Goal: Task Accomplishment & Management: Use online tool/utility

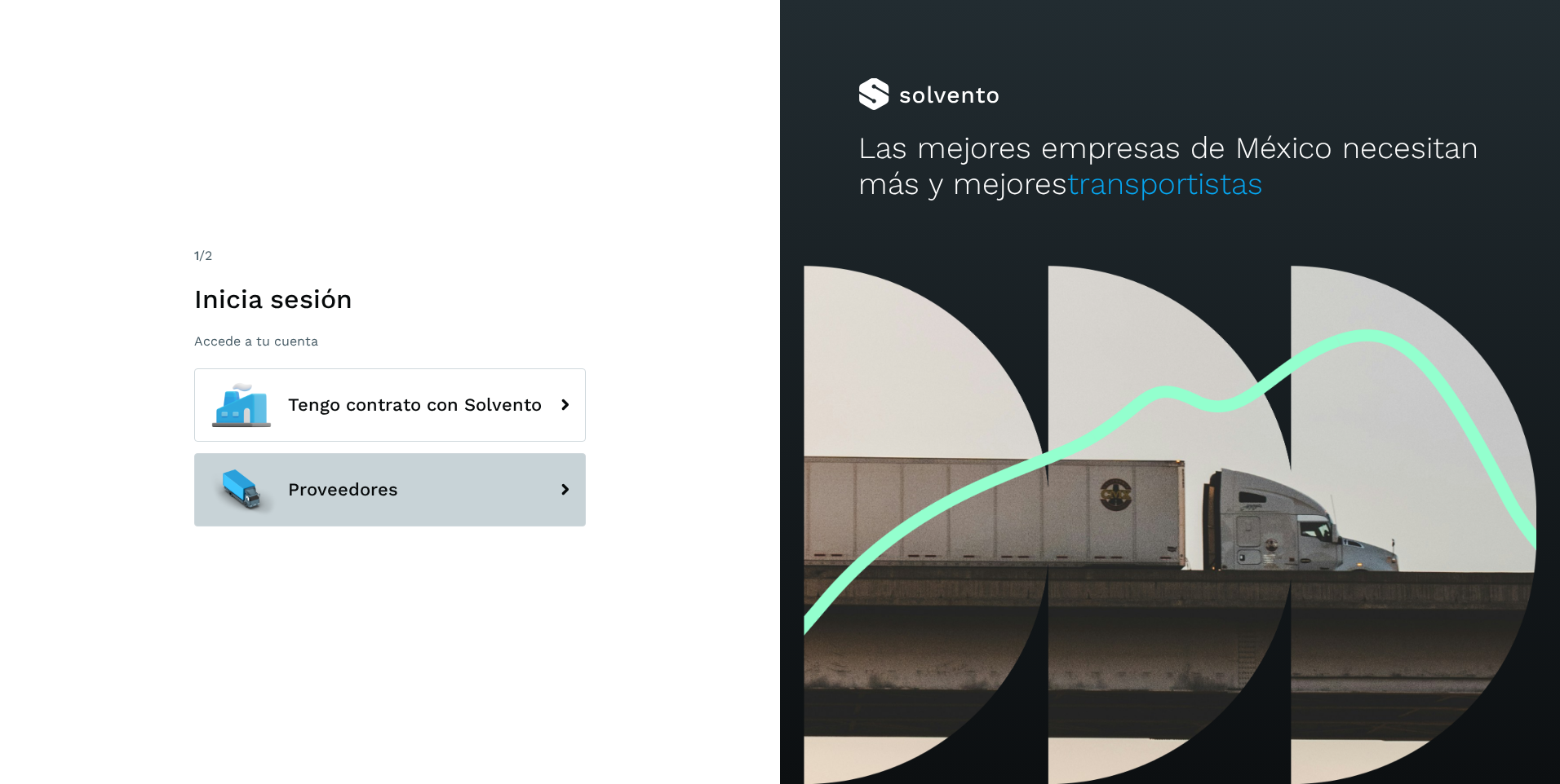
click at [329, 491] on span "Proveedores" at bounding box center [343, 490] width 110 height 20
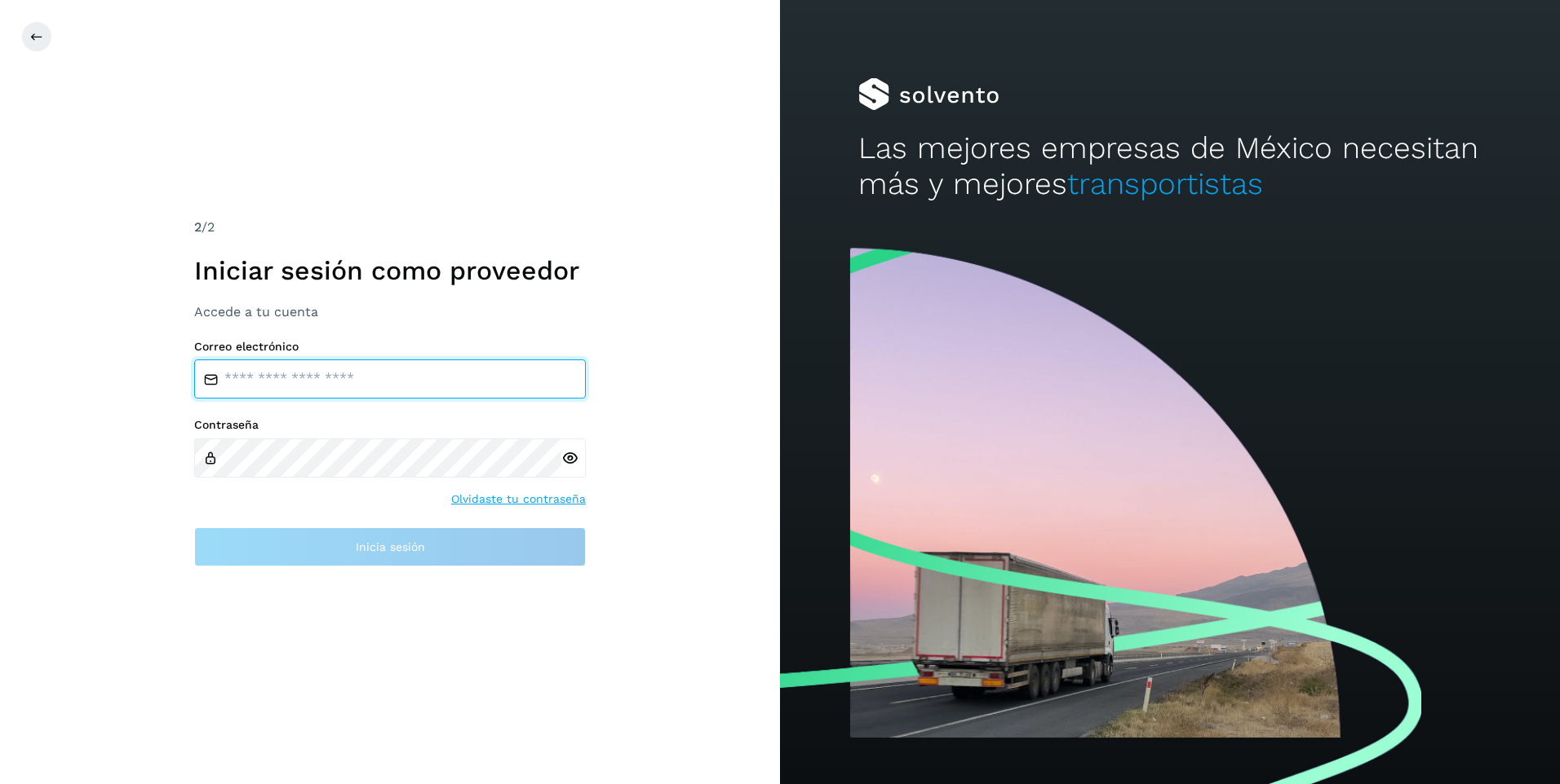
type input "**********"
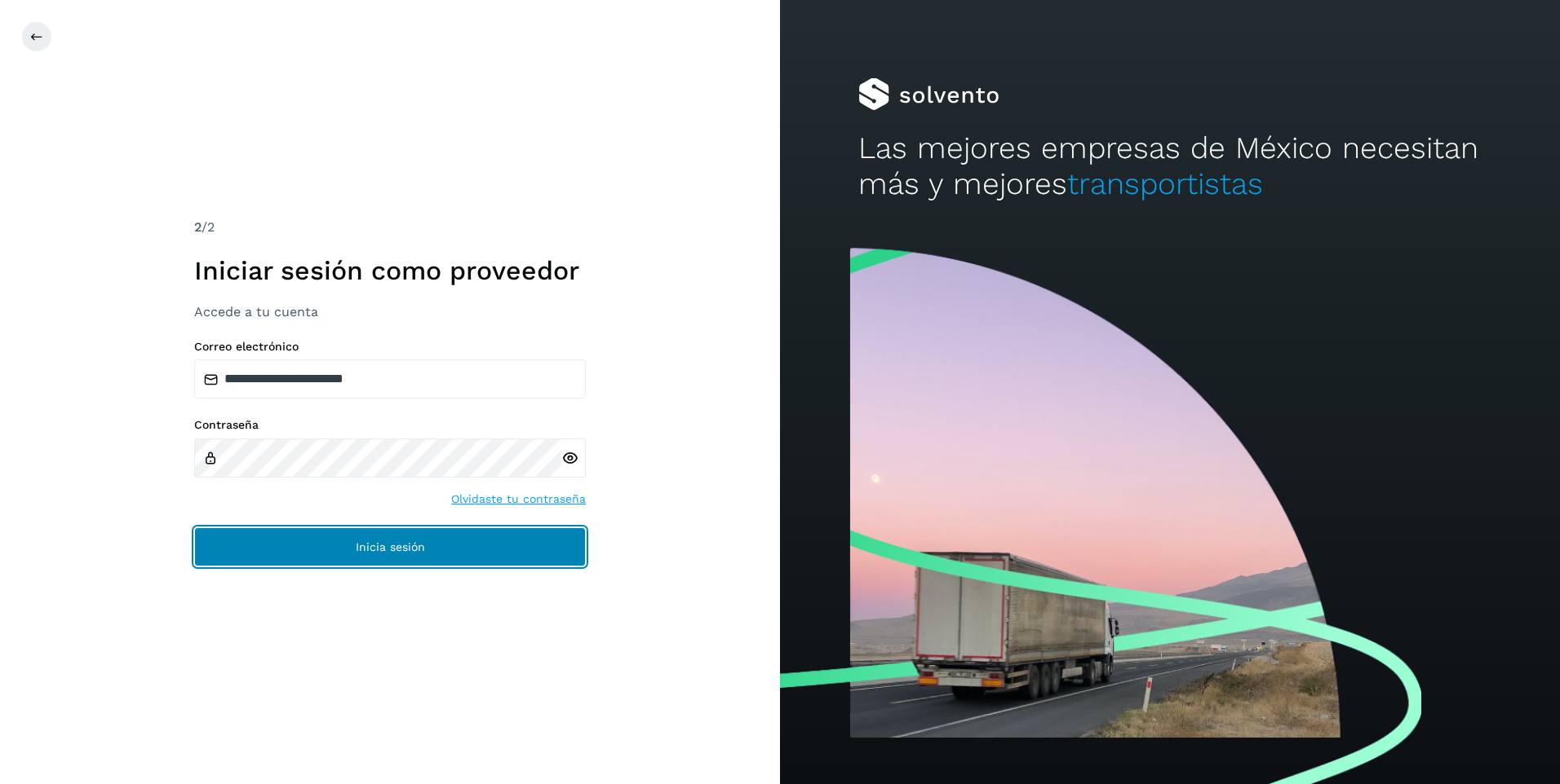
click at [347, 546] on button "Inicia sesión" at bounding box center [390, 548] width 392 height 39
click at [350, 546] on button "Inicia sesión" at bounding box center [390, 548] width 392 height 39
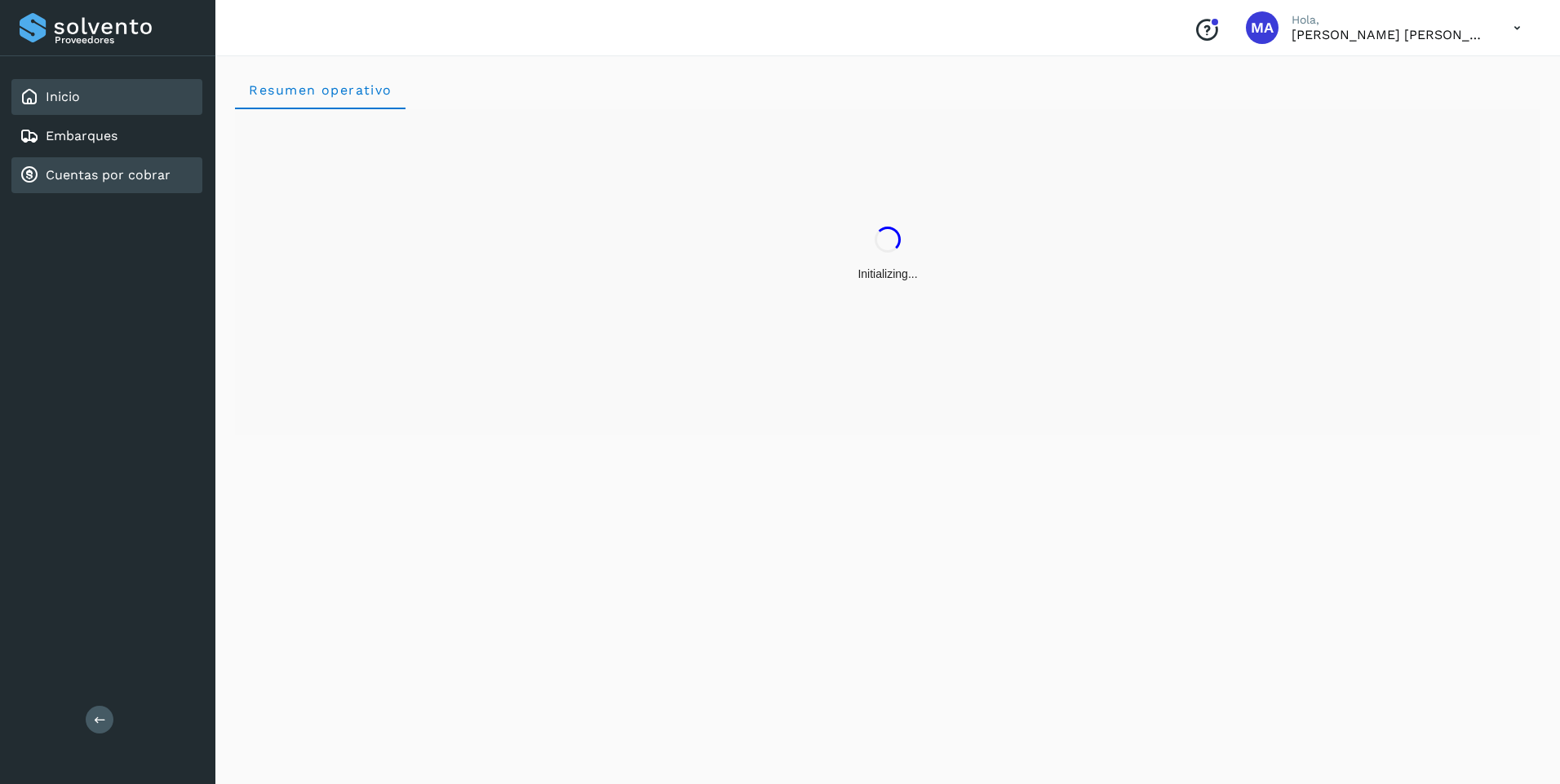
click at [70, 174] on link "Cuentas por cobrar" at bounding box center [108, 175] width 125 height 16
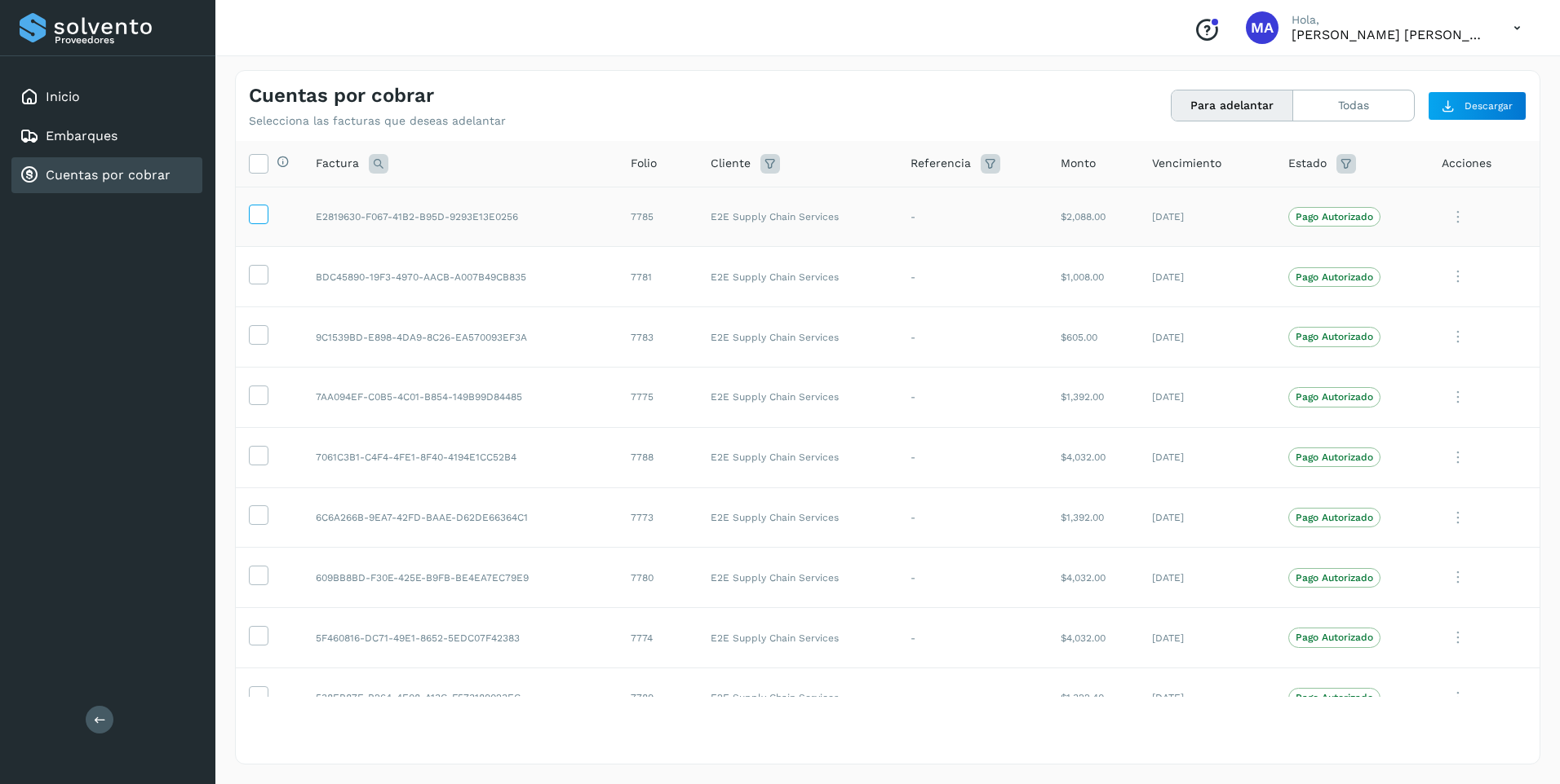
click at [266, 211] on icon at bounding box center [257, 213] width 17 height 17
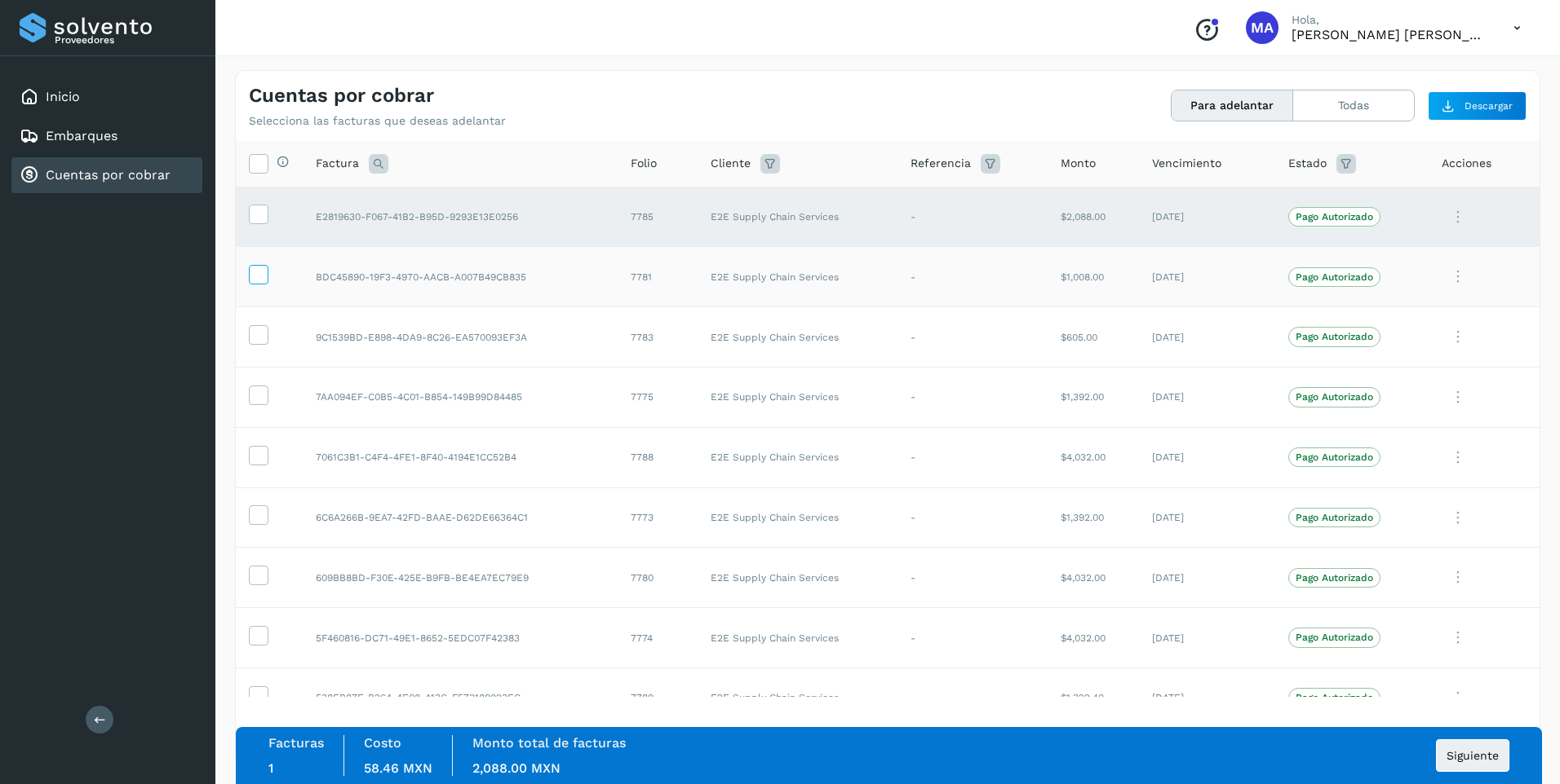
click at [258, 277] on icon at bounding box center [257, 273] width 17 height 17
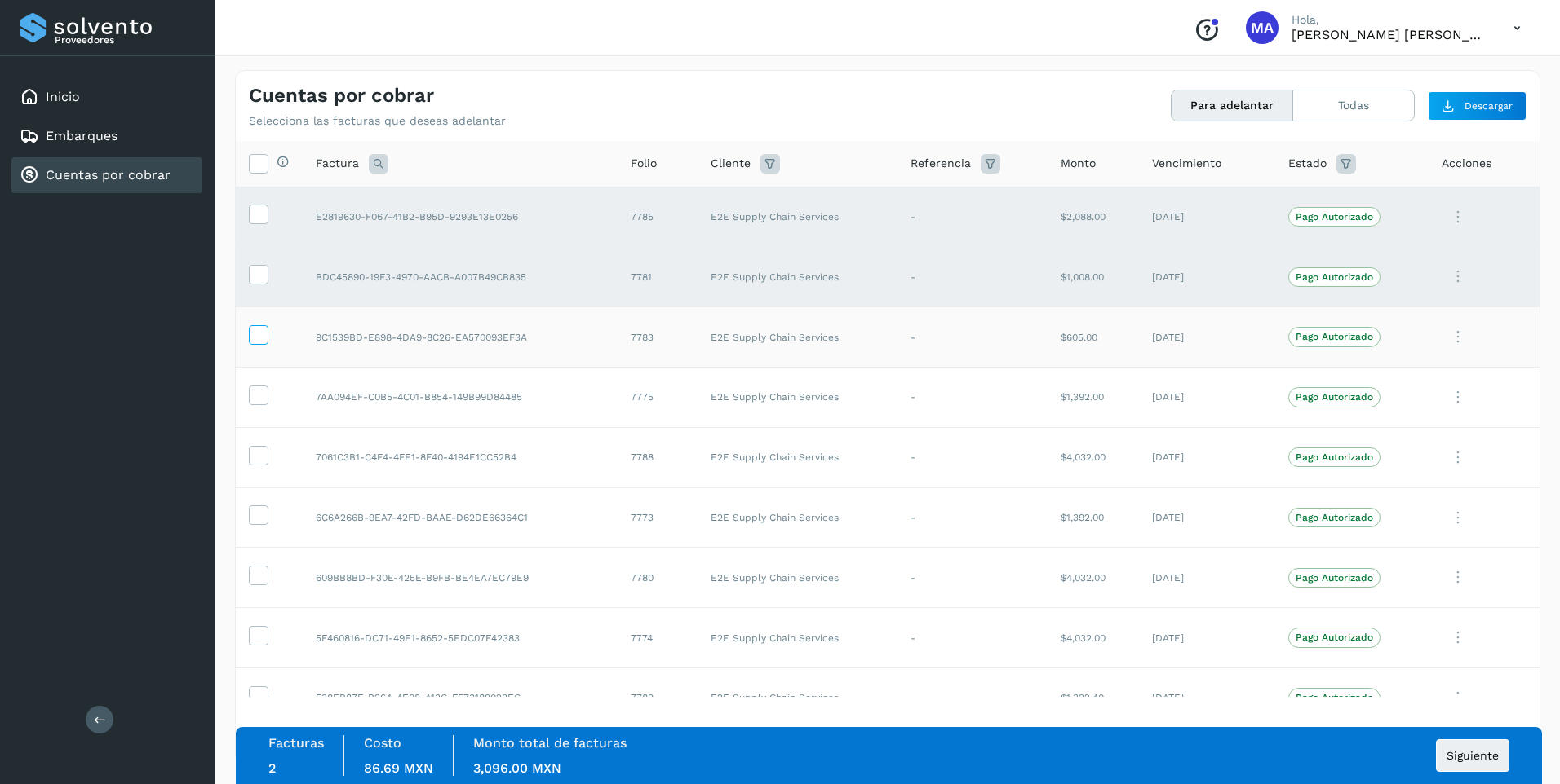
click at [256, 335] on icon at bounding box center [257, 334] width 17 height 17
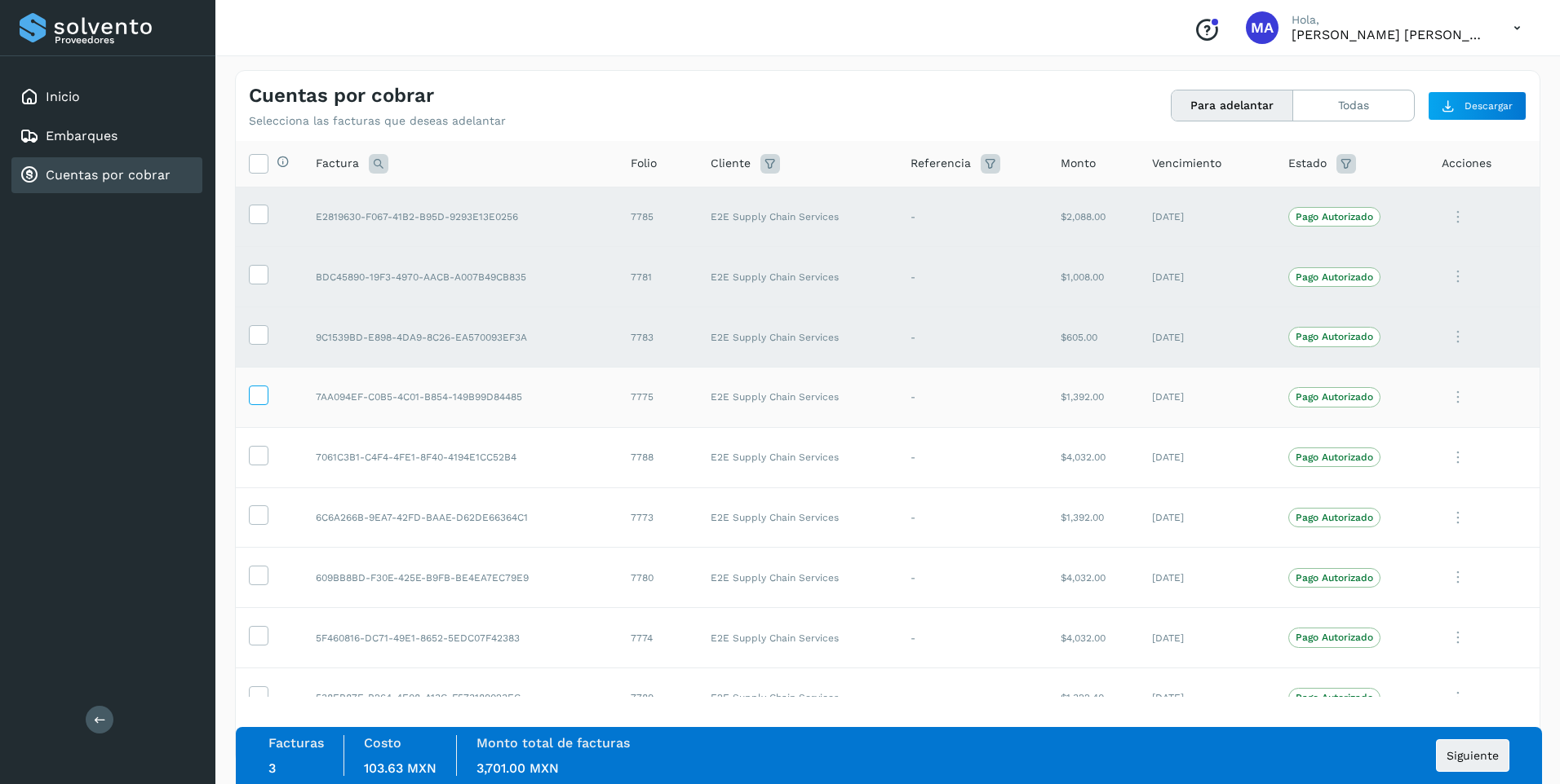
click at [261, 403] on span at bounding box center [257, 398] width 17 height 12
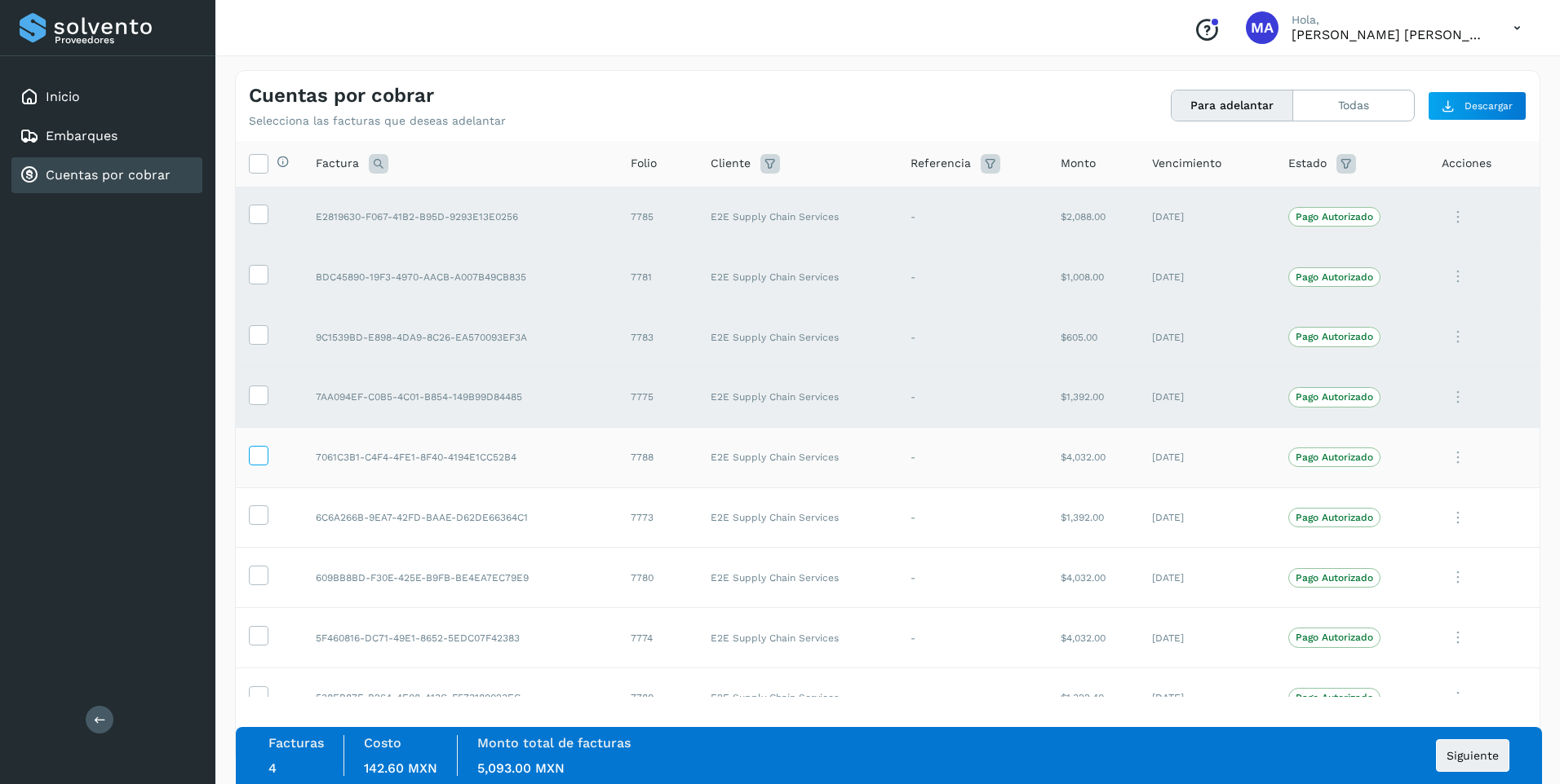
click at [260, 459] on icon at bounding box center [257, 453] width 17 height 17
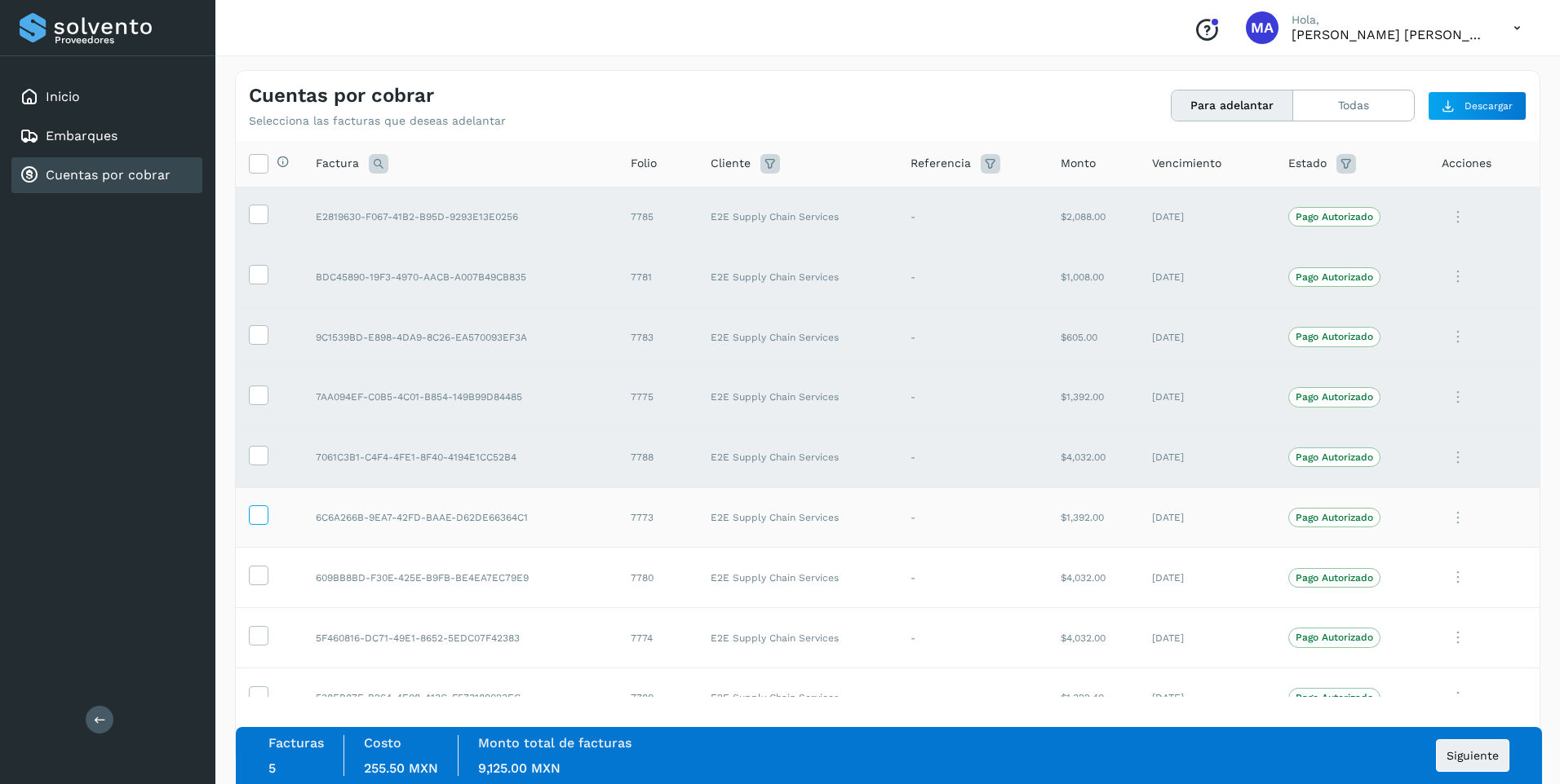
click at [253, 513] on icon at bounding box center [257, 513] width 17 height 17
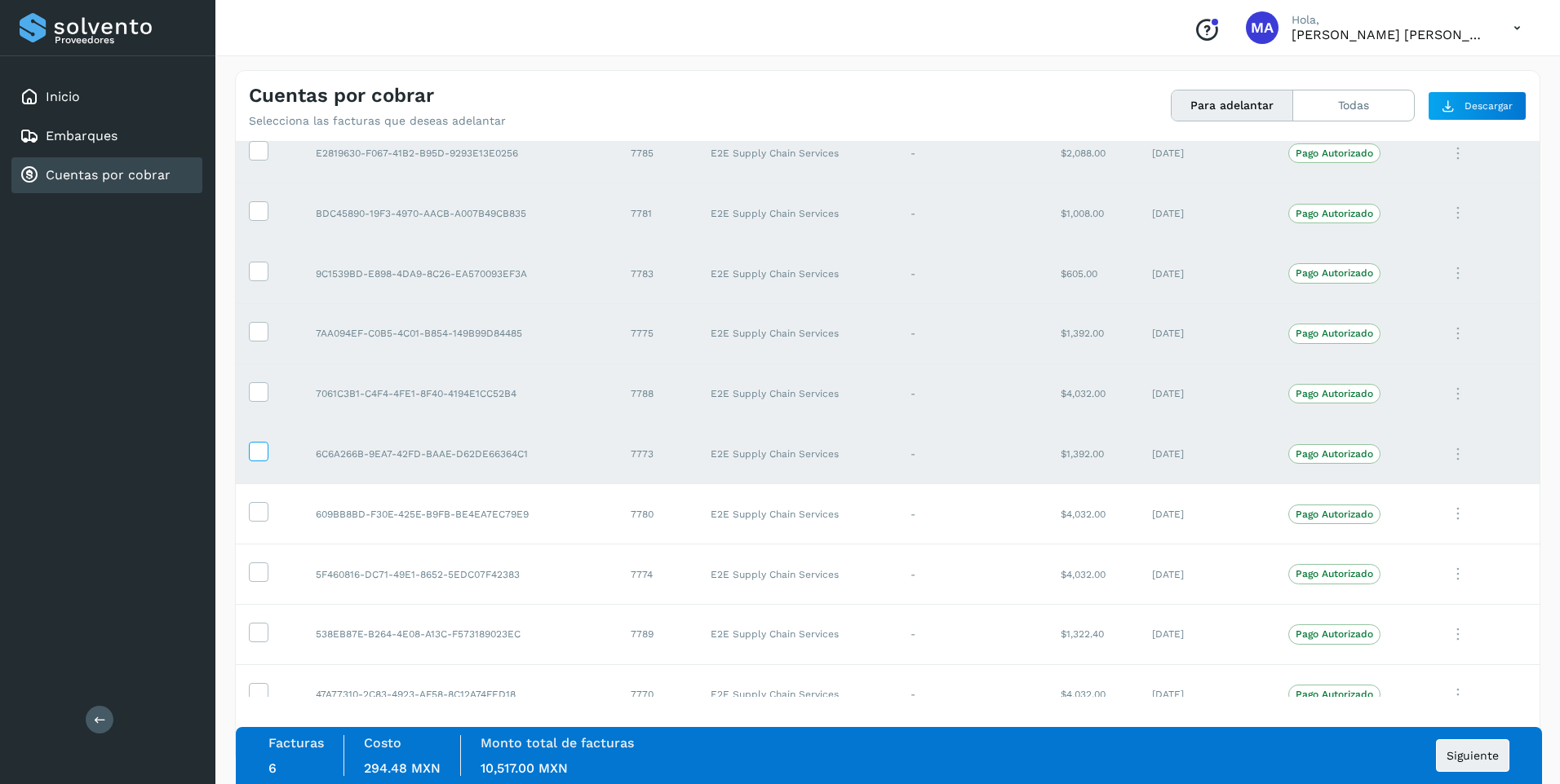
scroll to position [81, 0]
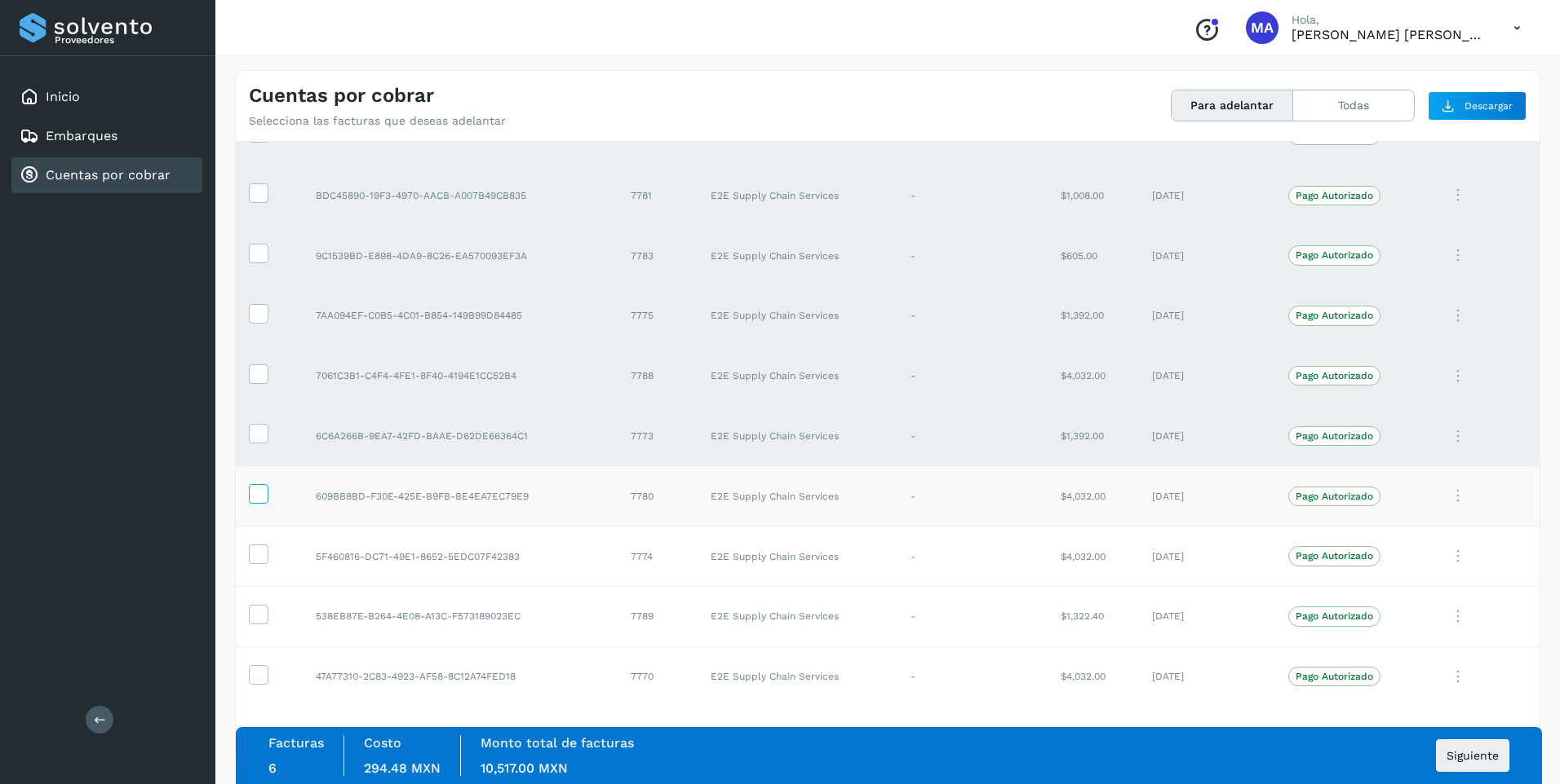
click at [264, 495] on icon at bounding box center [257, 493] width 17 height 17
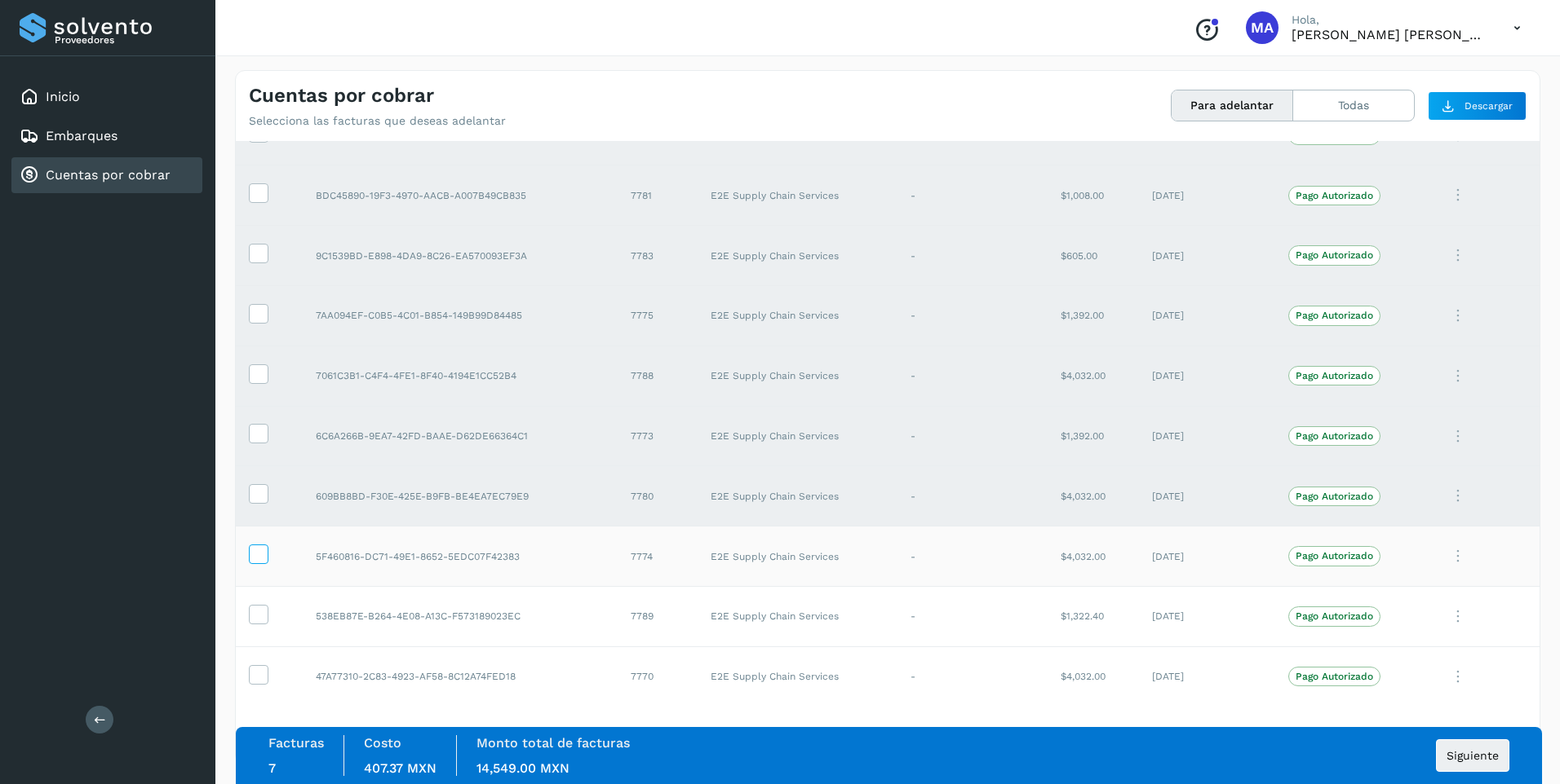
click at [260, 554] on icon at bounding box center [257, 552] width 17 height 17
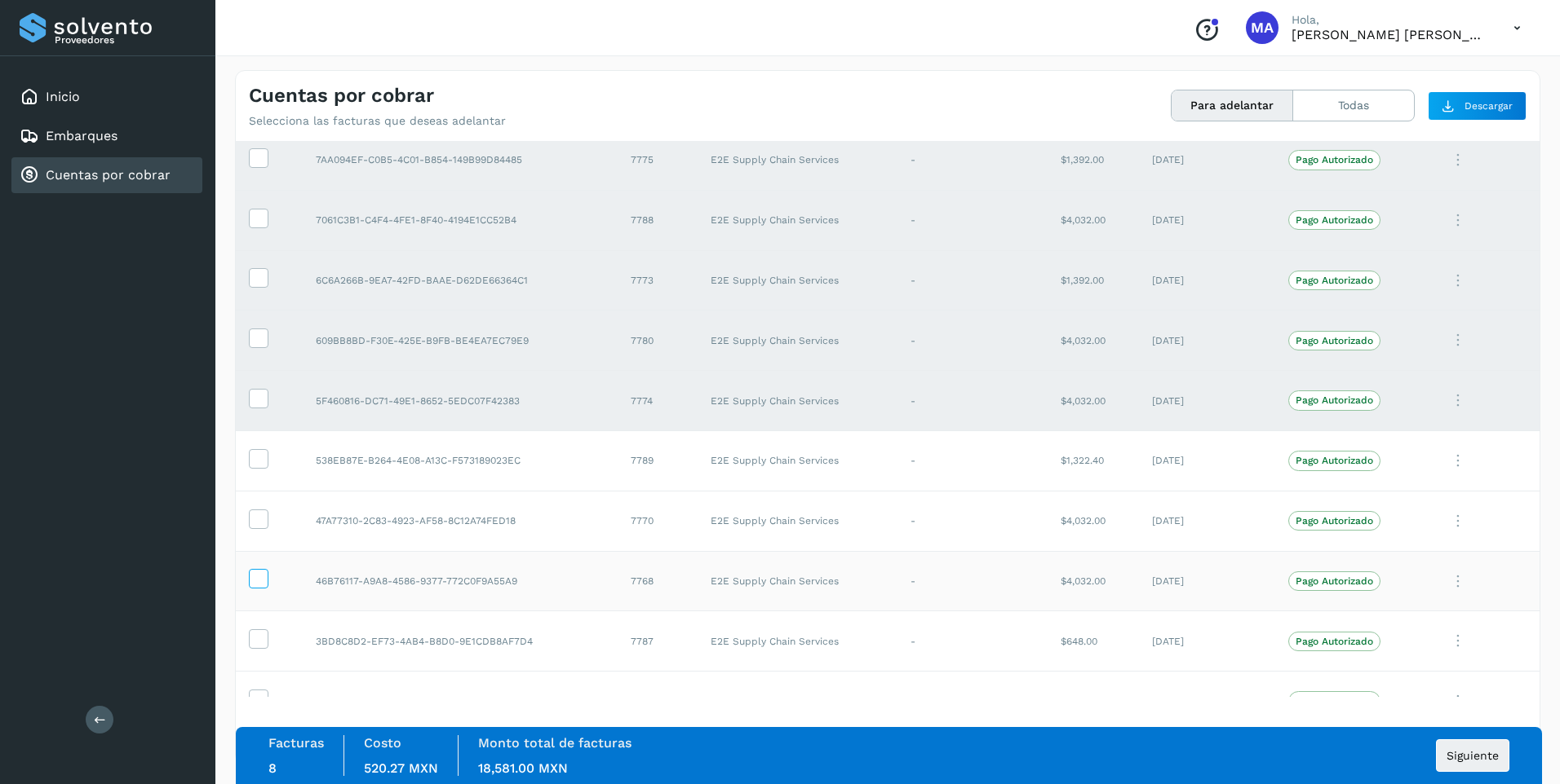
scroll to position [244, 0]
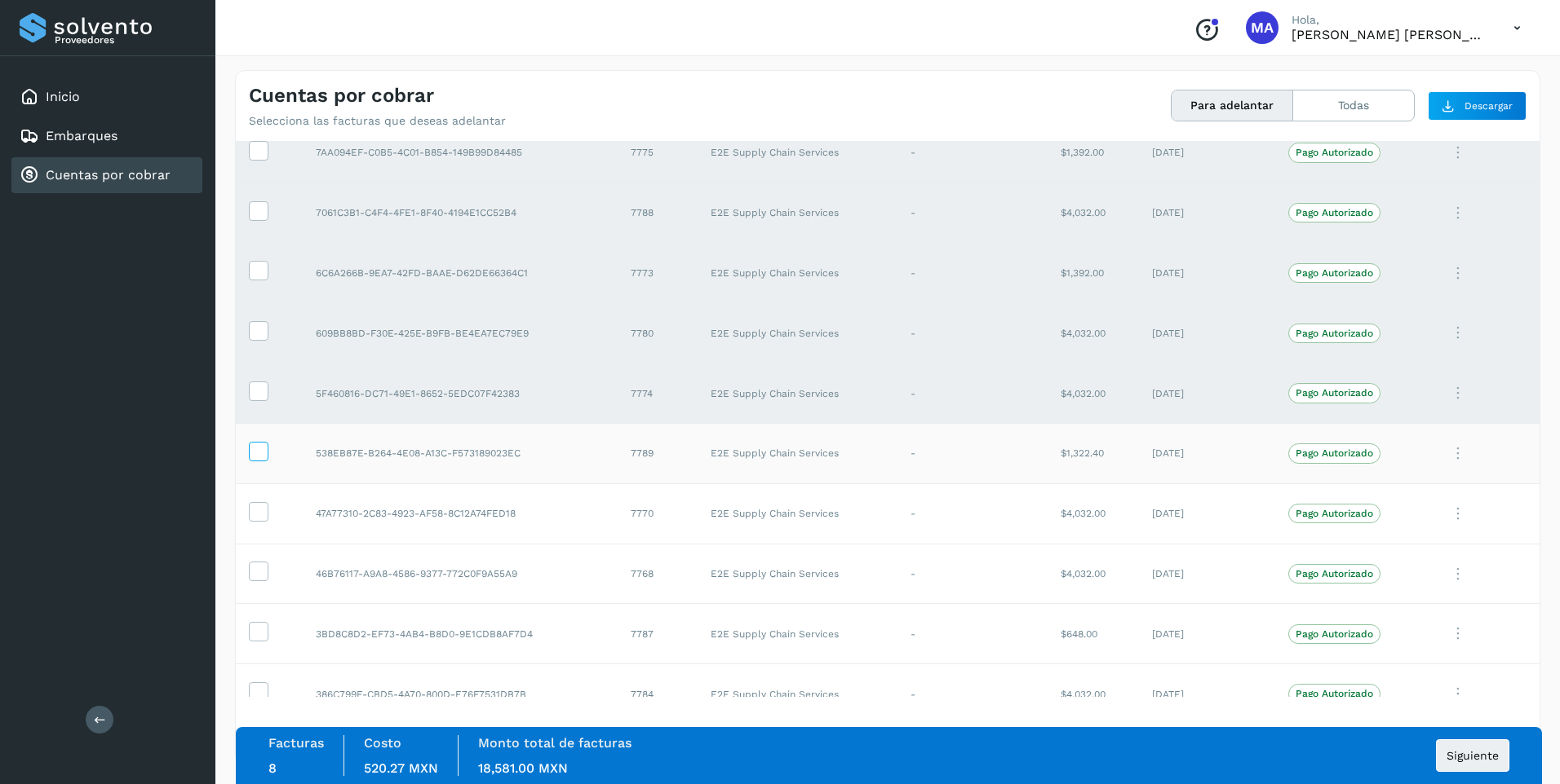
click at [249, 457] on icon at bounding box center [257, 449] width 17 height 17
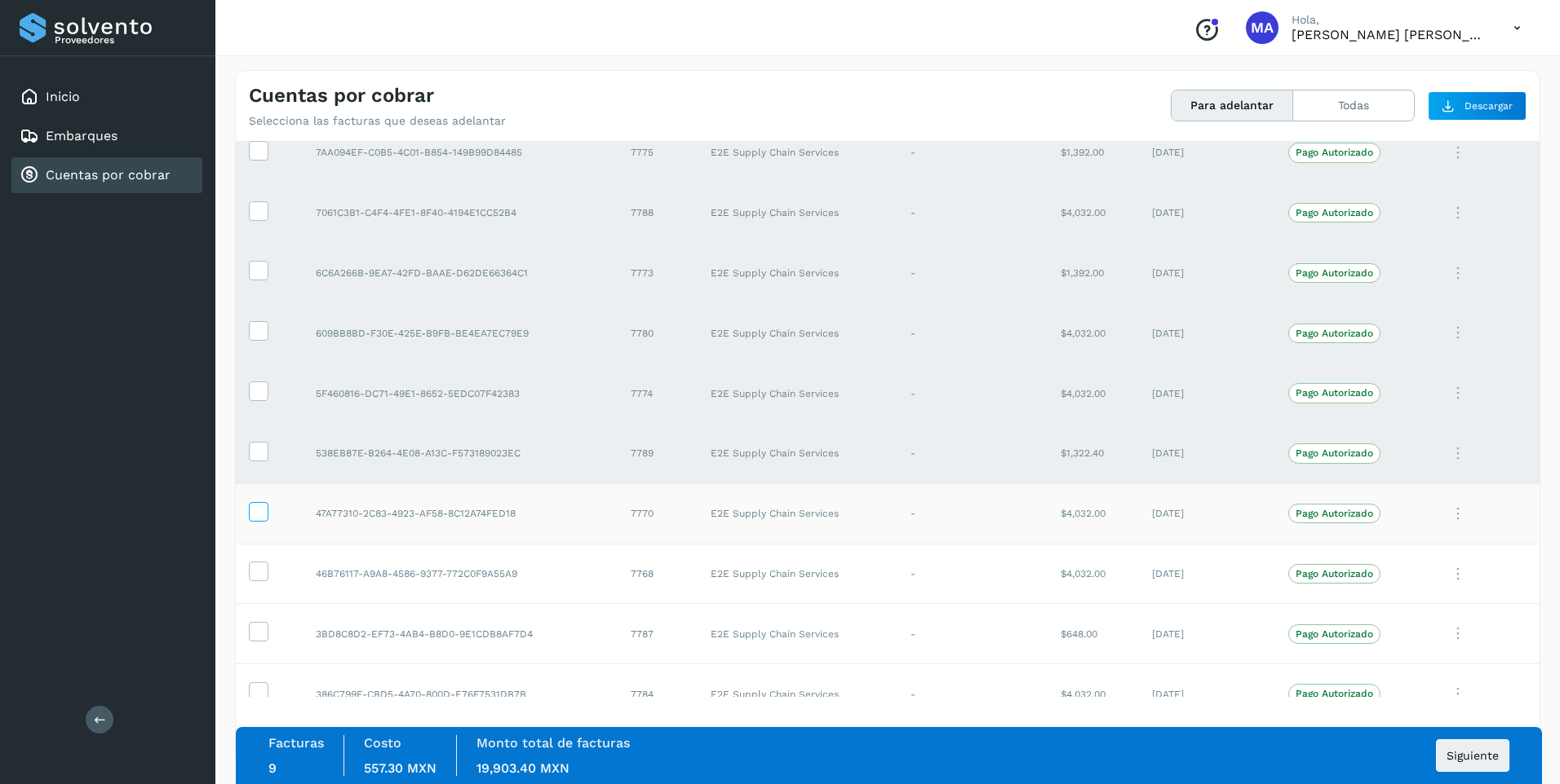
click at [254, 516] on icon at bounding box center [257, 510] width 17 height 17
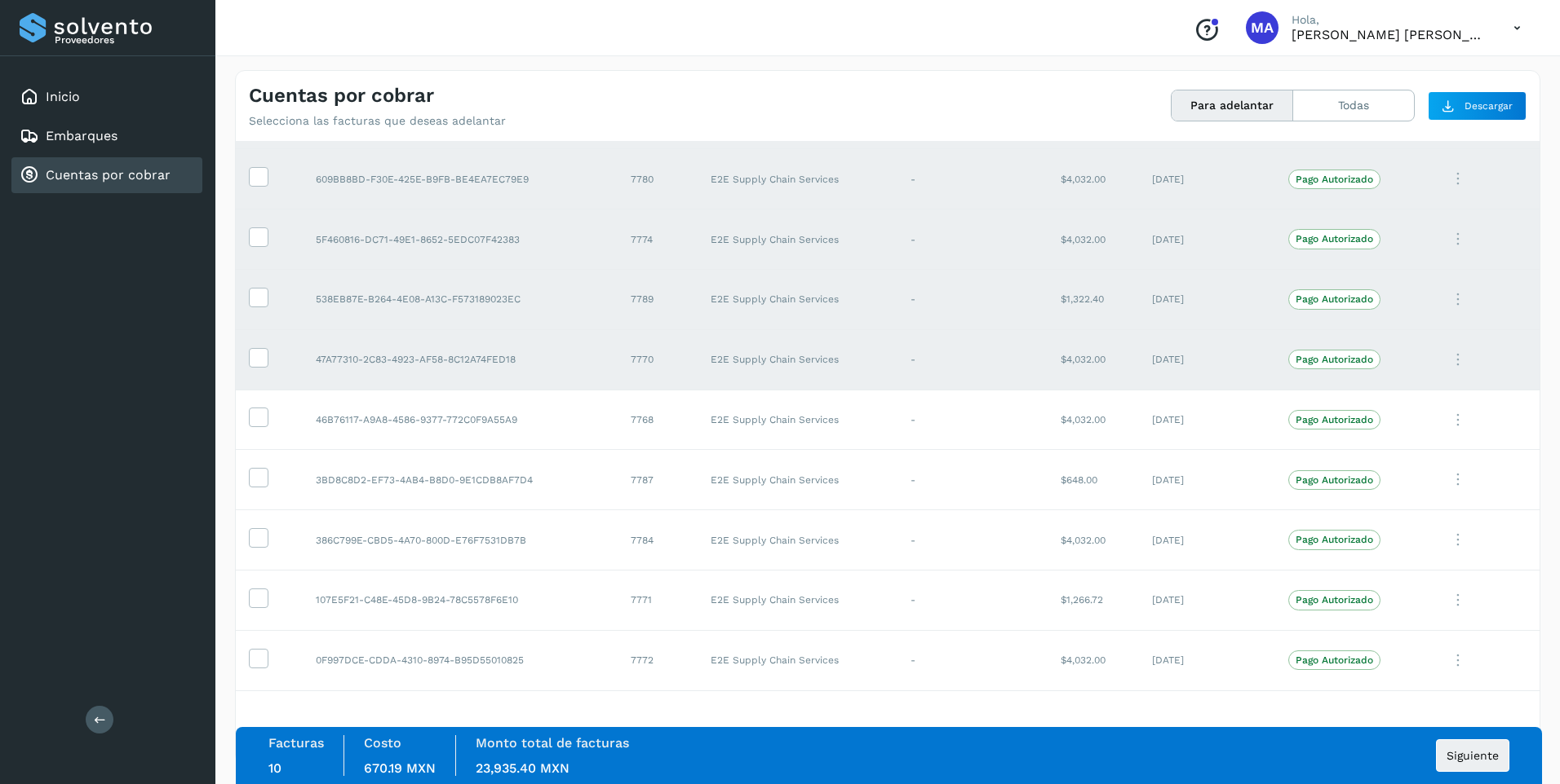
scroll to position [407, 0]
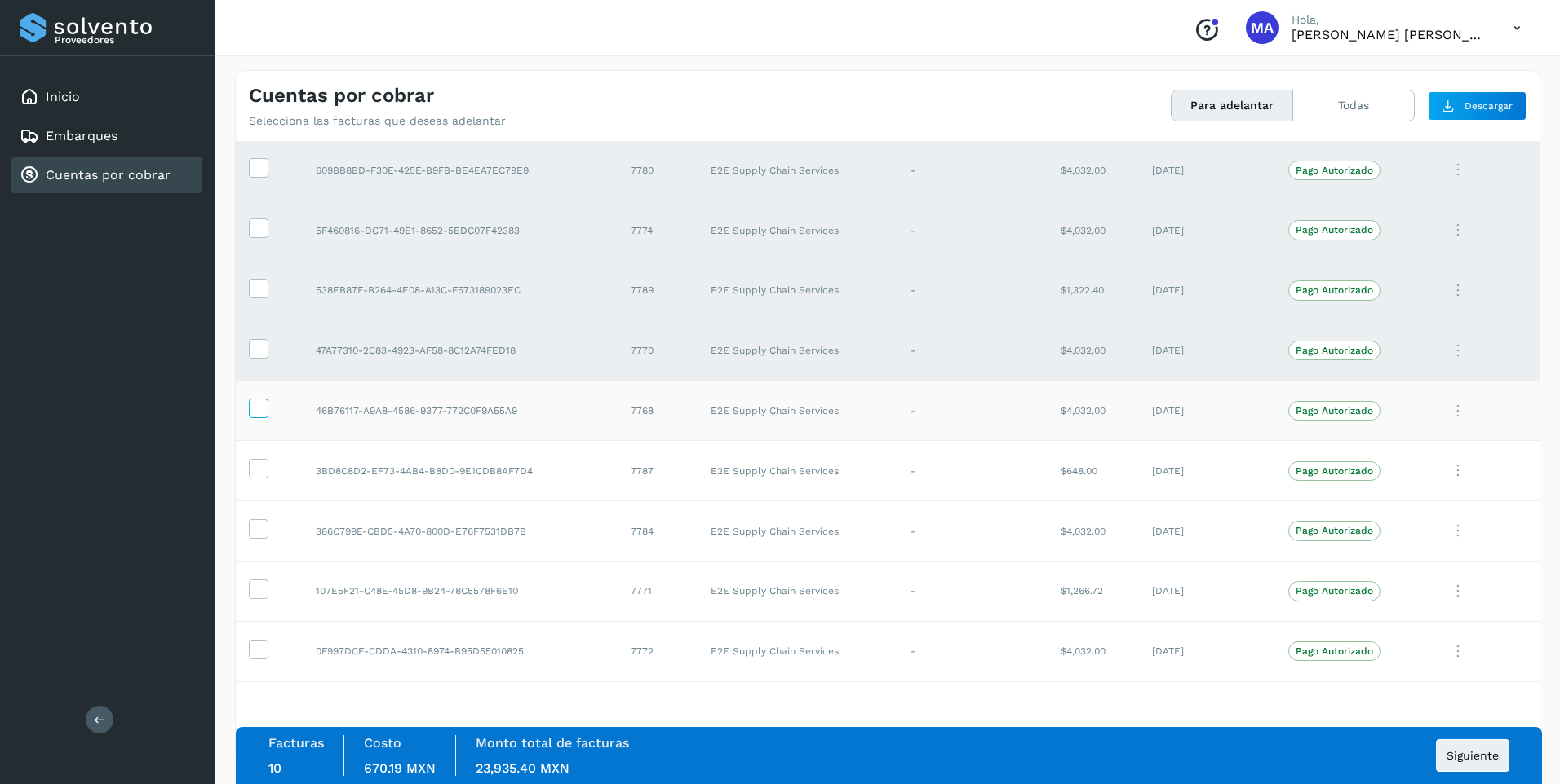
click at [262, 413] on icon at bounding box center [257, 406] width 17 height 17
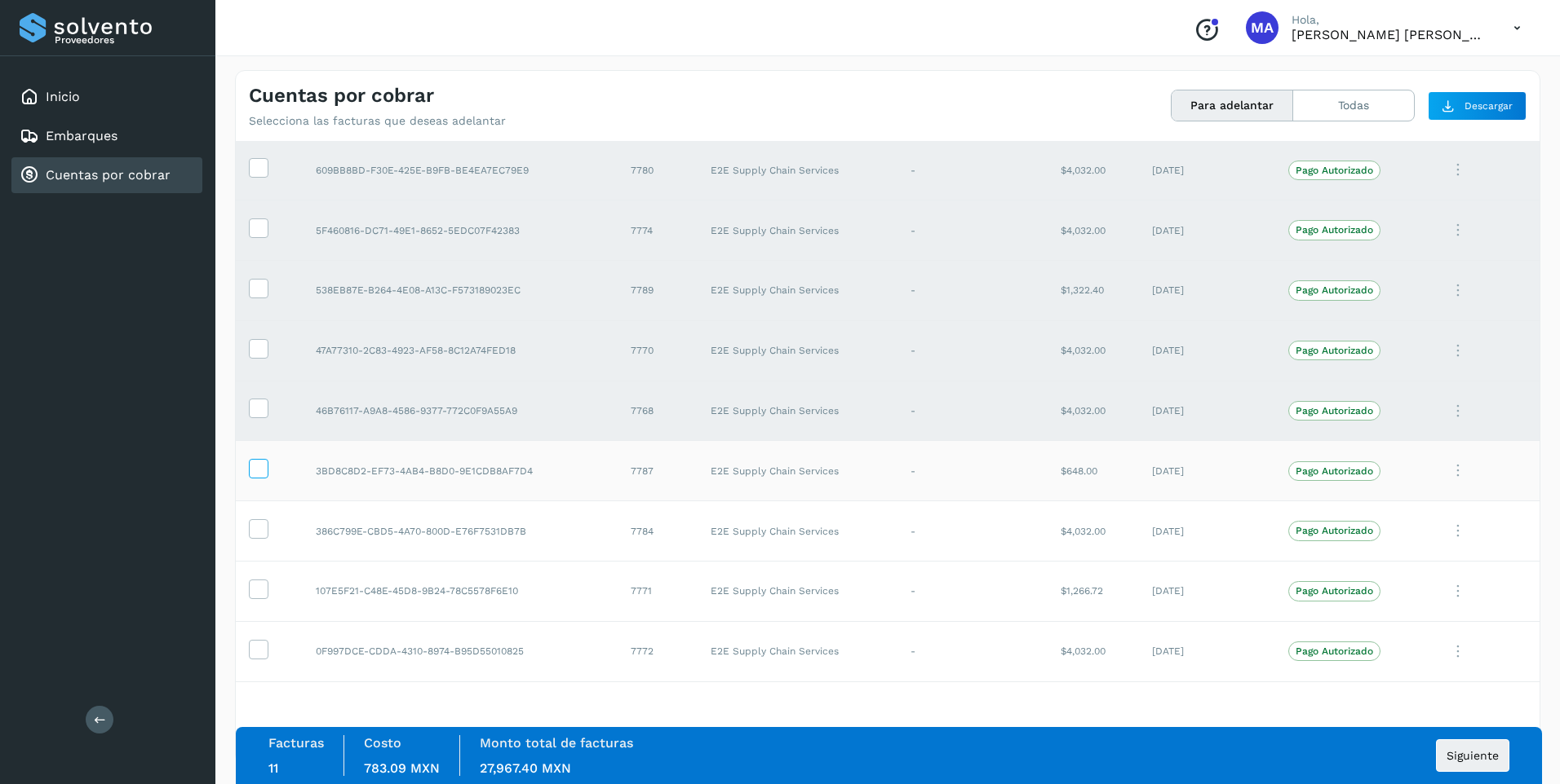
click at [259, 468] on icon at bounding box center [257, 467] width 17 height 17
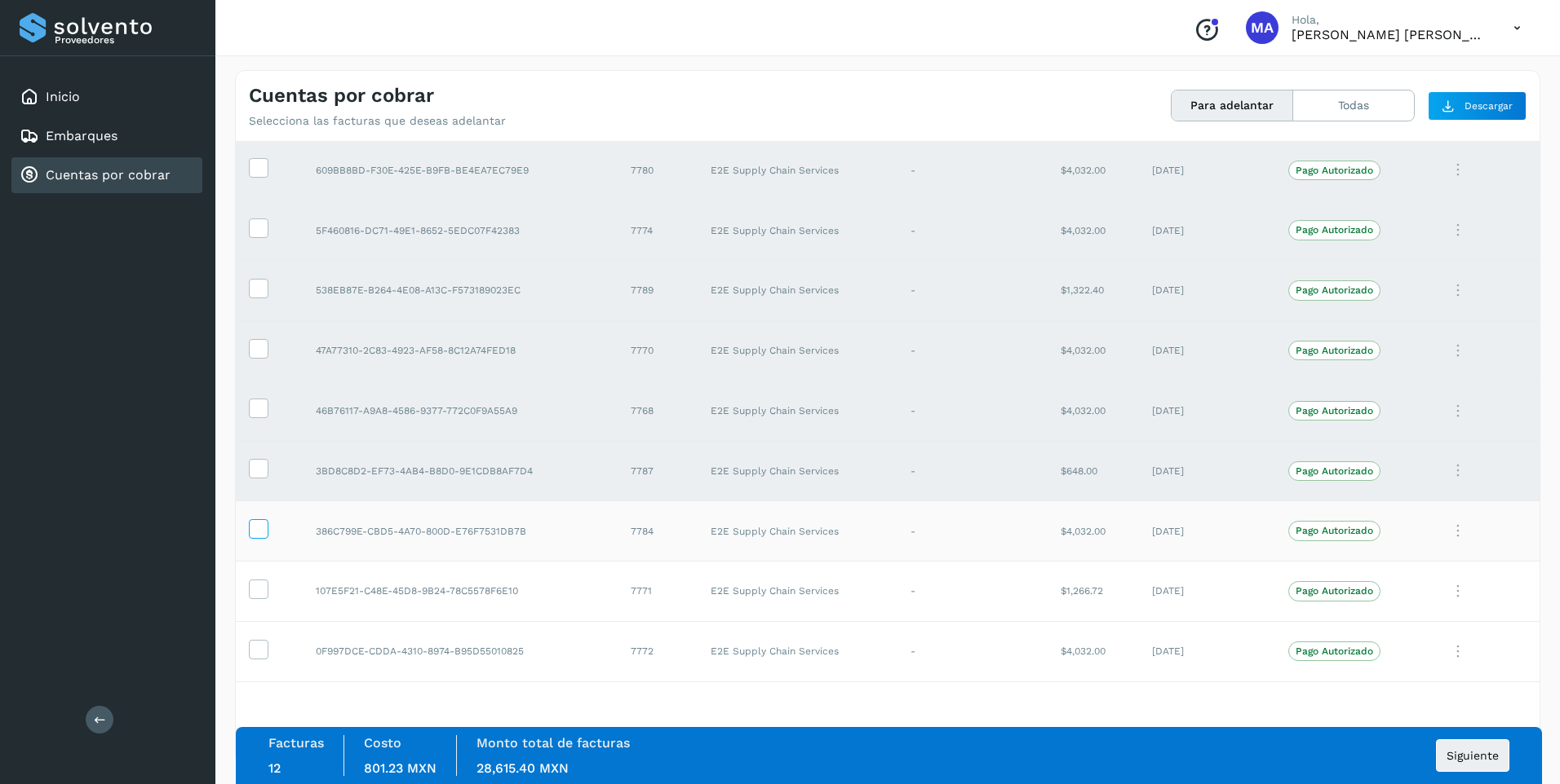
click at [258, 533] on icon at bounding box center [257, 527] width 17 height 17
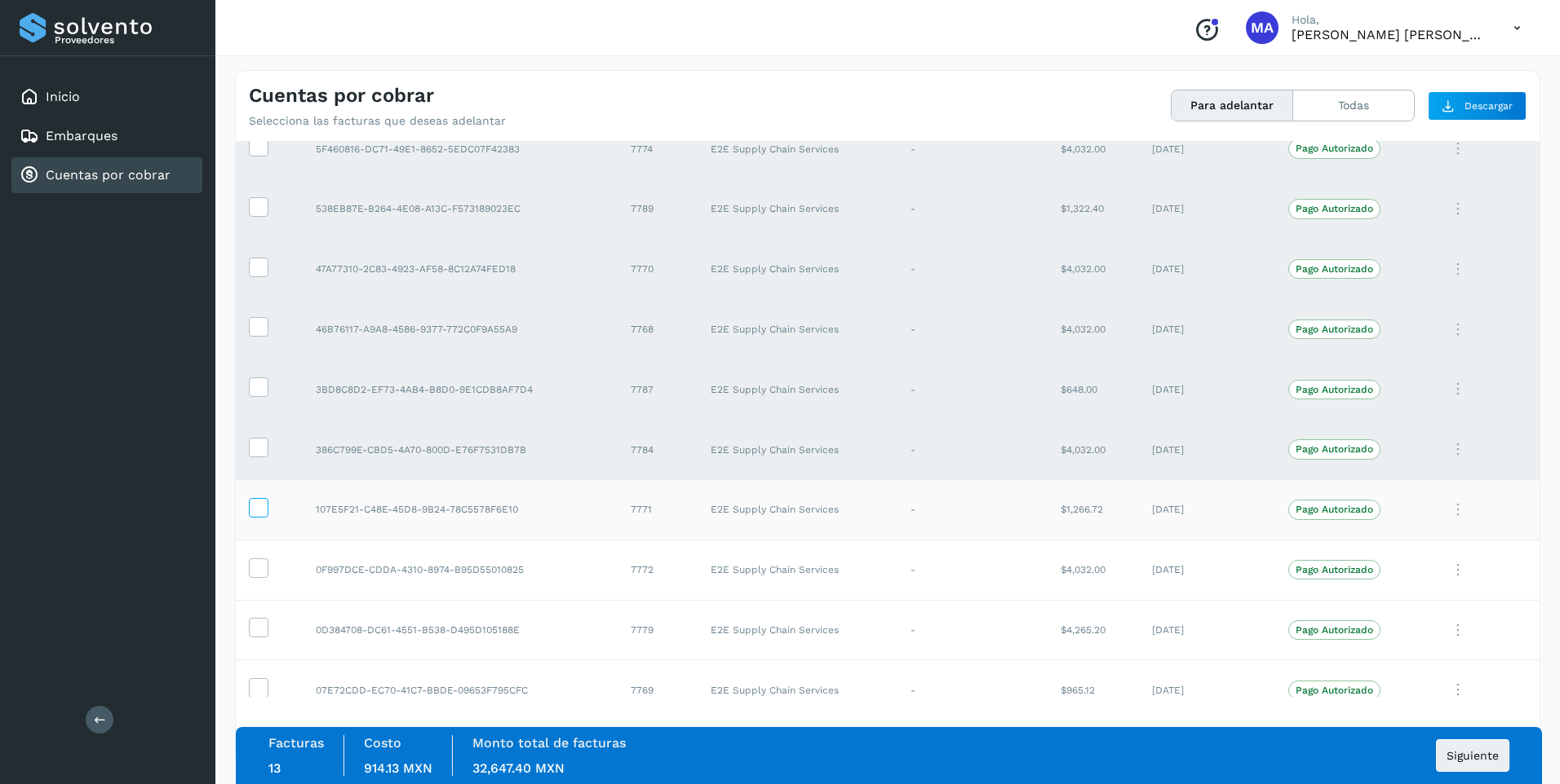
click at [258, 508] on icon at bounding box center [257, 506] width 17 height 17
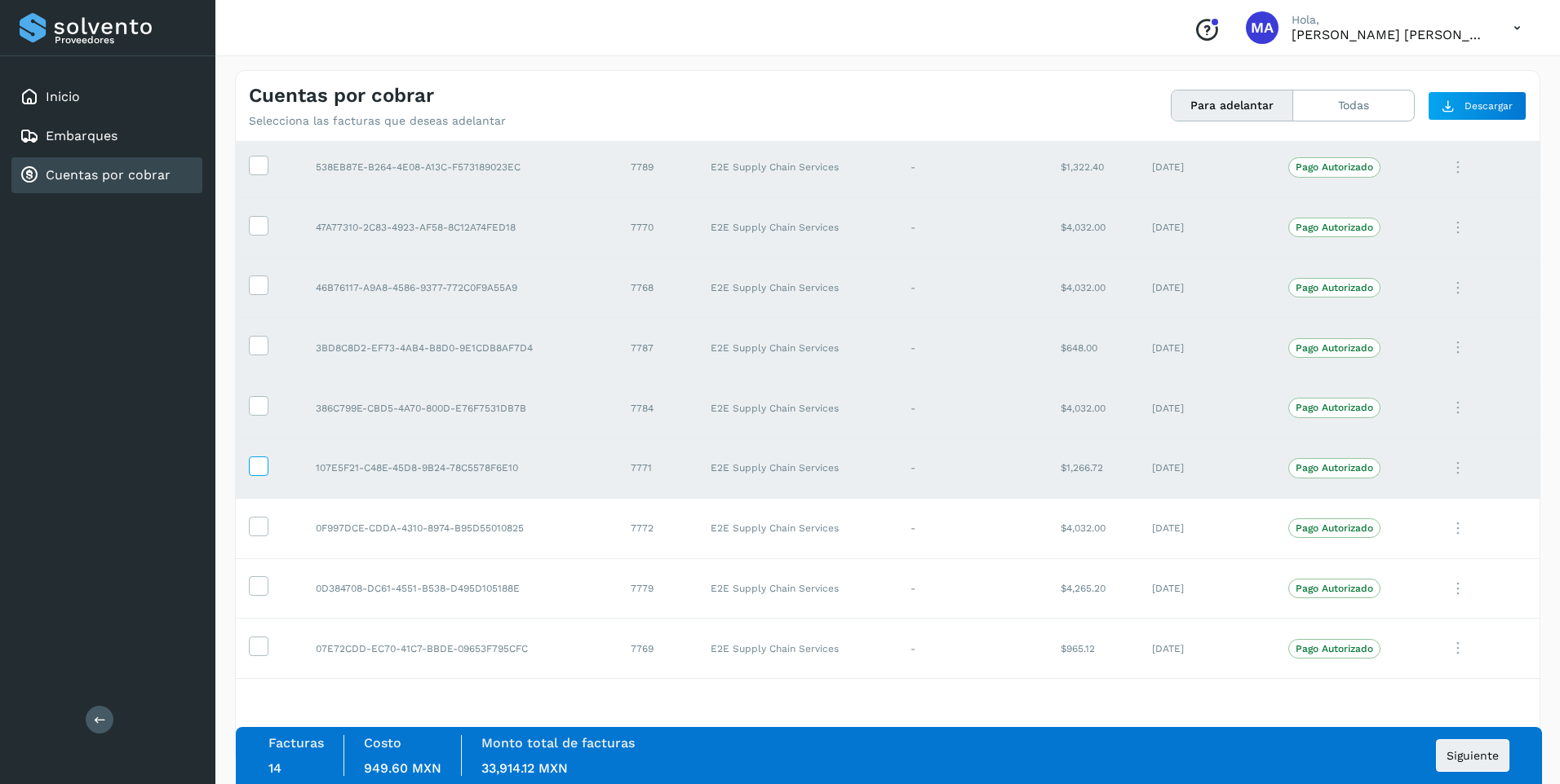
scroll to position [653, 0]
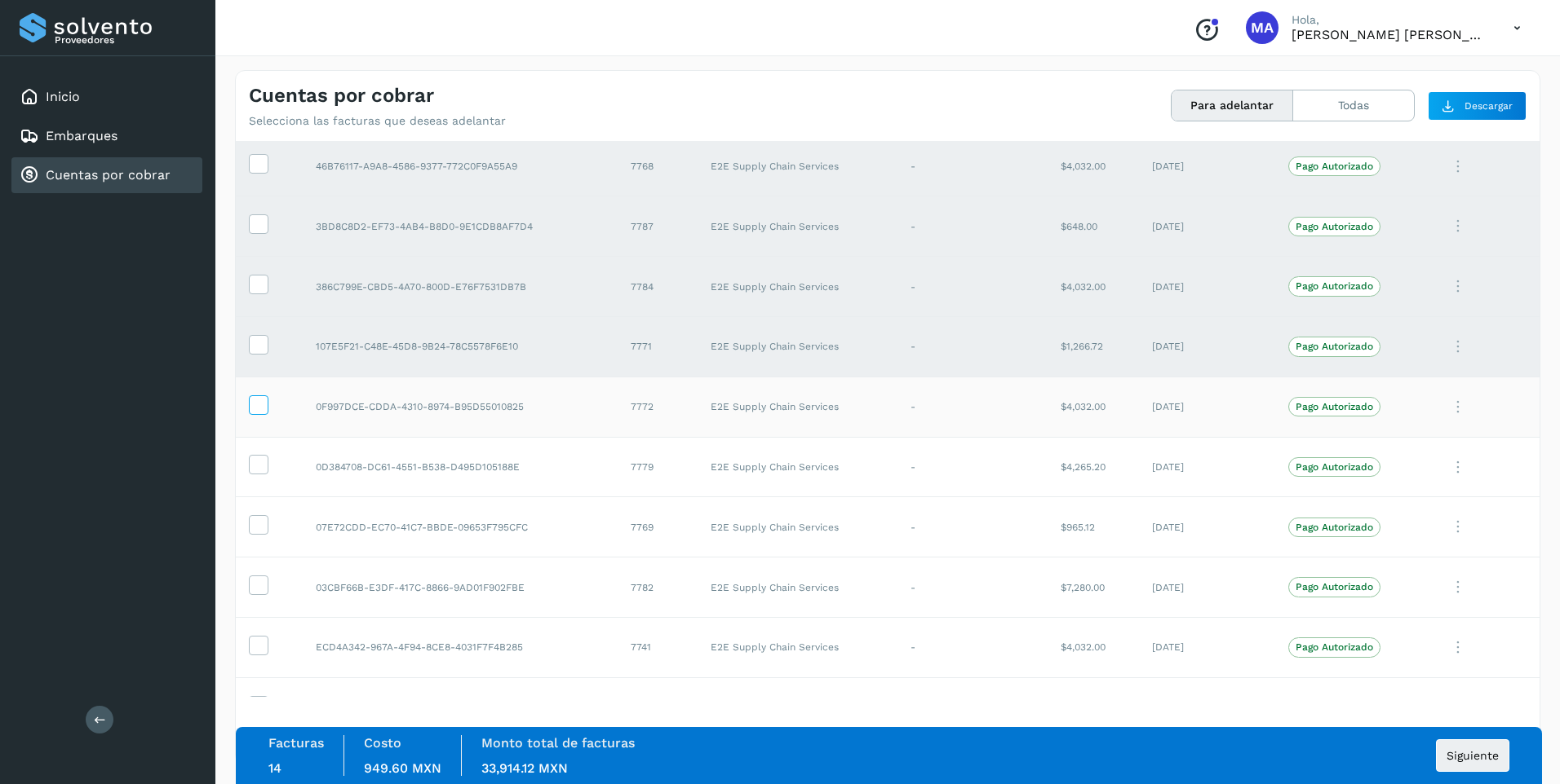
click at [258, 409] on icon at bounding box center [257, 403] width 17 height 17
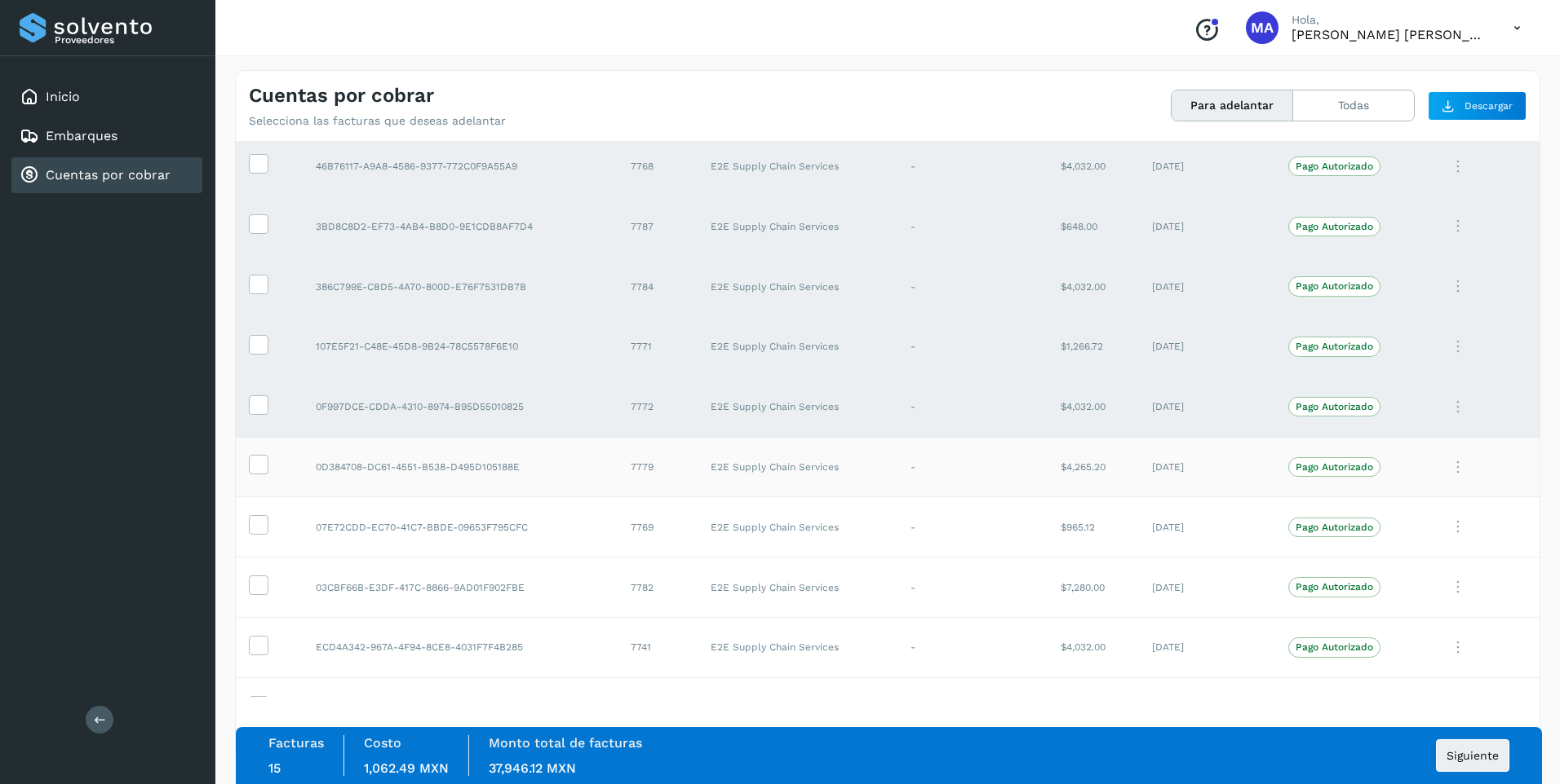
click at [268, 462] on td at bounding box center [269, 466] width 67 height 60
click at [256, 469] on icon at bounding box center [257, 463] width 17 height 17
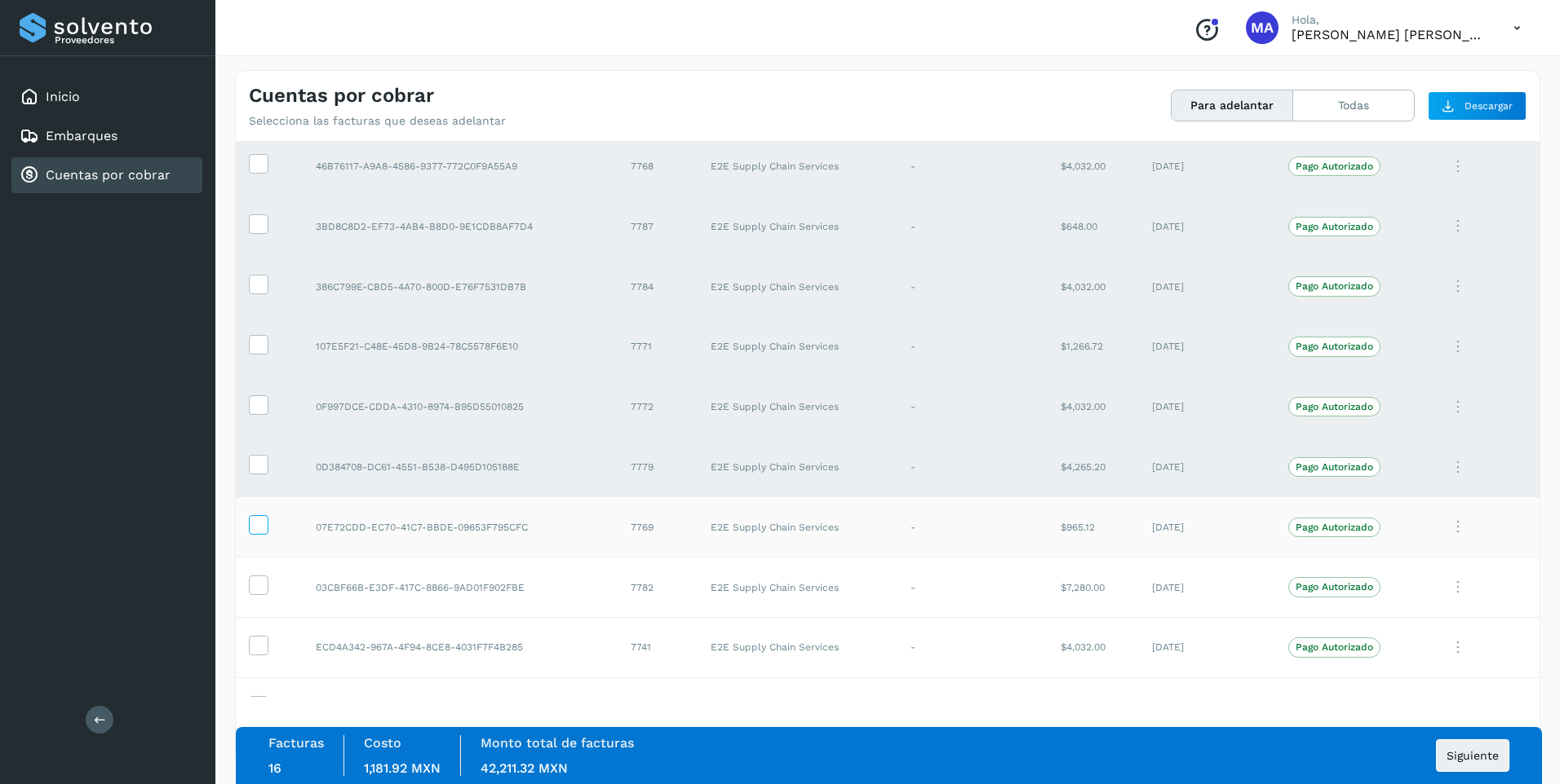
click at [253, 531] on icon at bounding box center [257, 523] width 17 height 17
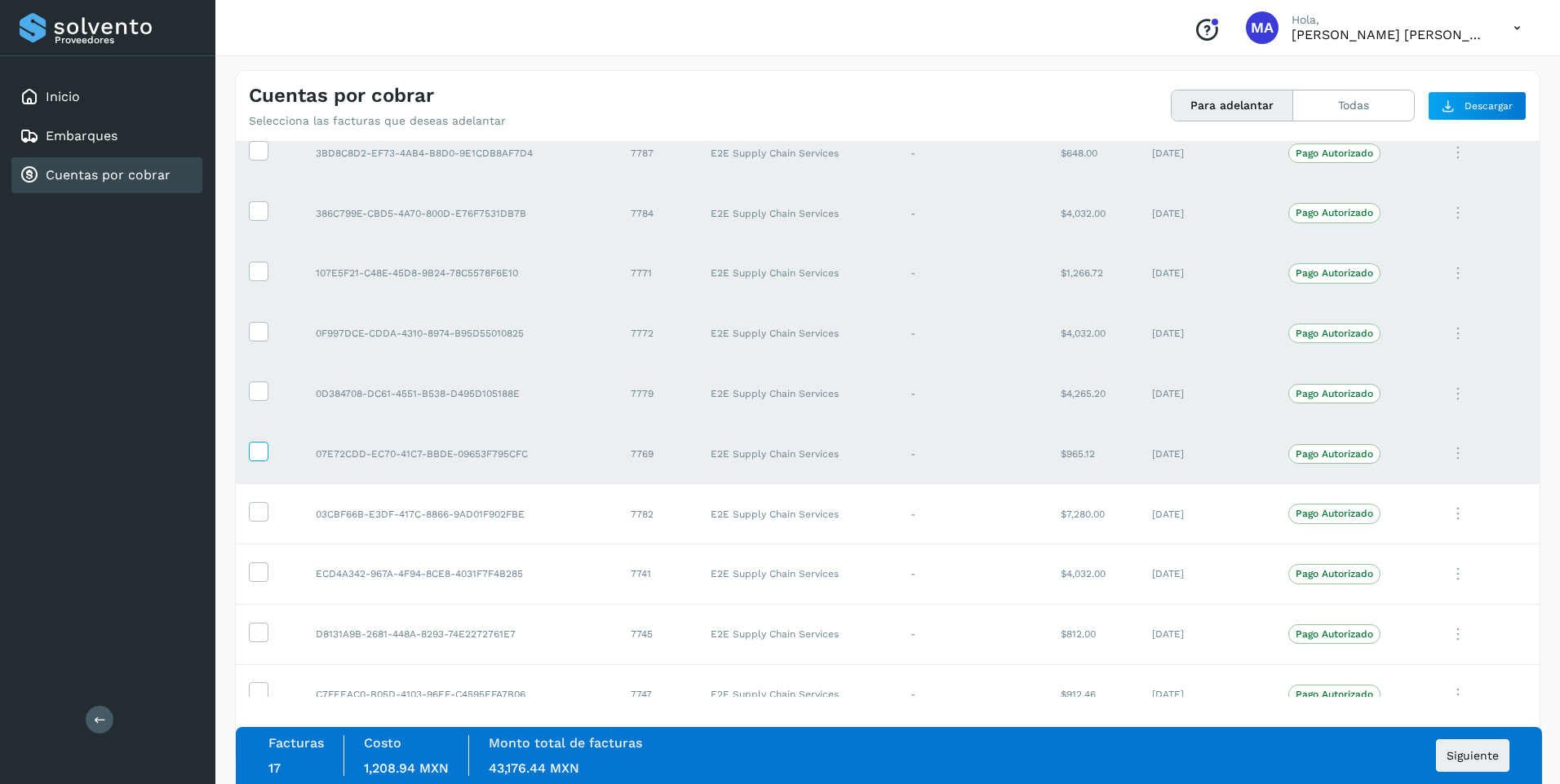
scroll to position [734, 0]
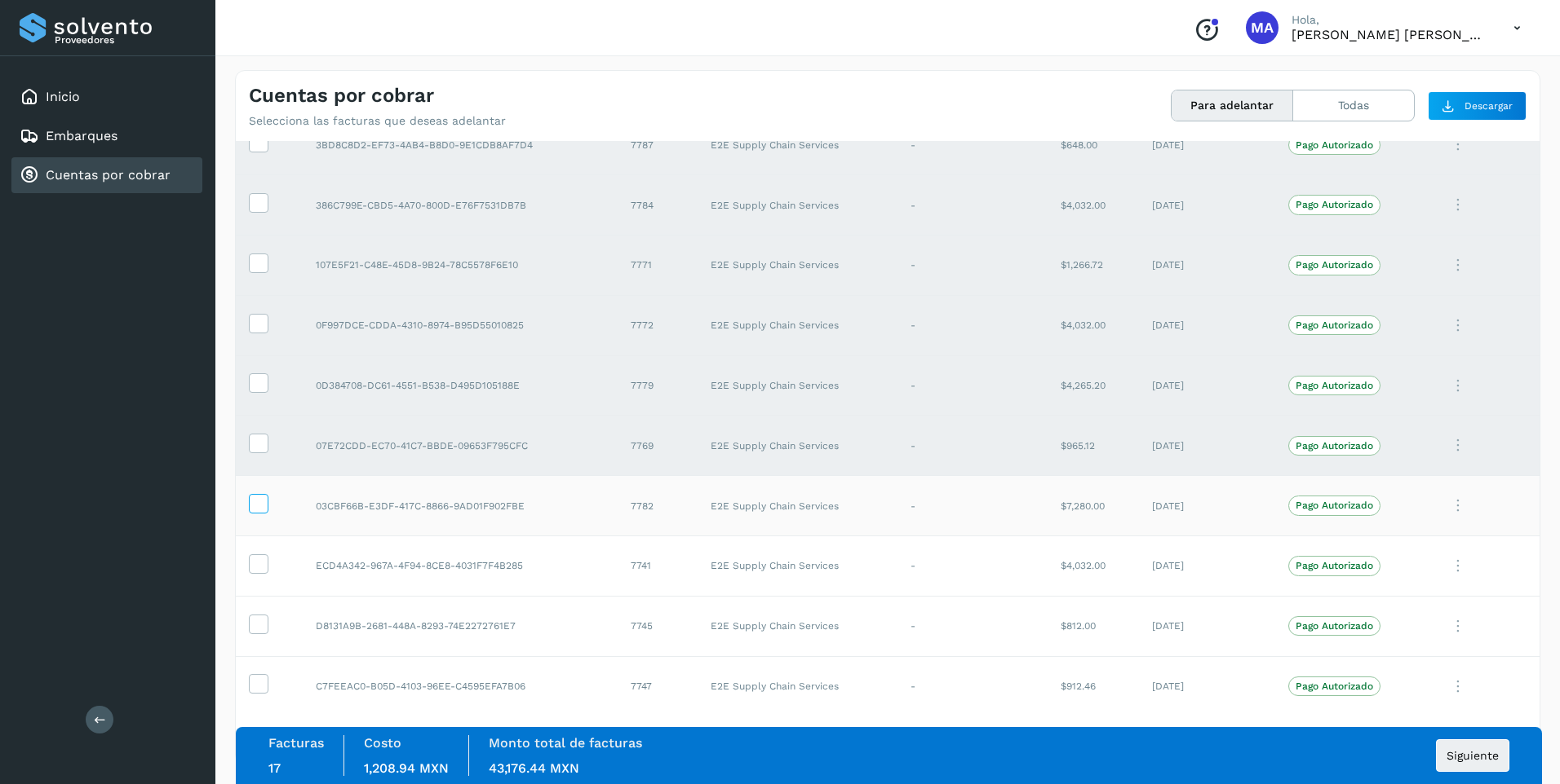
click at [259, 506] on icon at bounding box center [257, 501] width 17 height 17
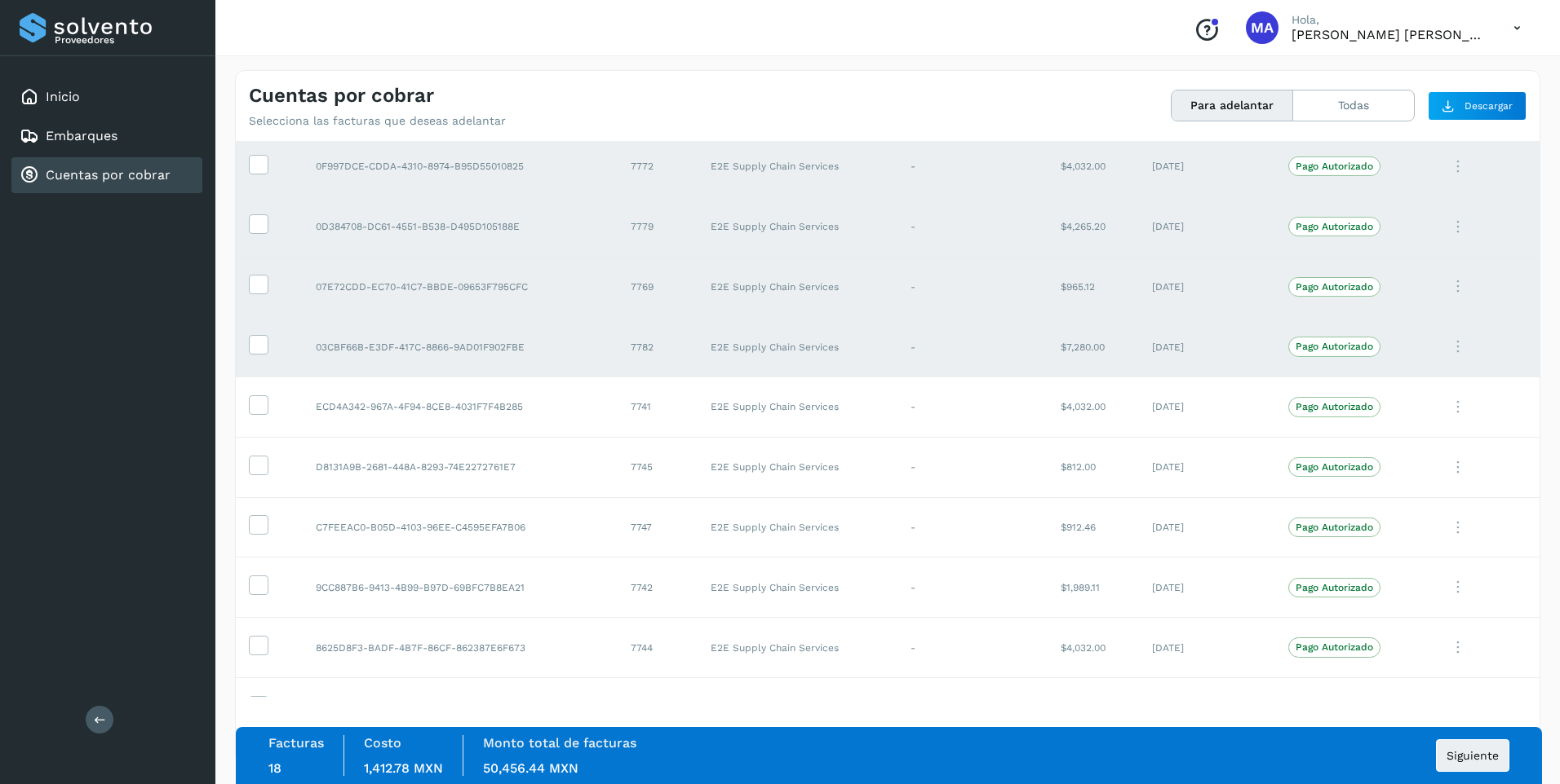
scroll to position [897, 0]
click at [1468, 745] on button "Siguiente" at bounding box center [1472, 756] width 74 height 32
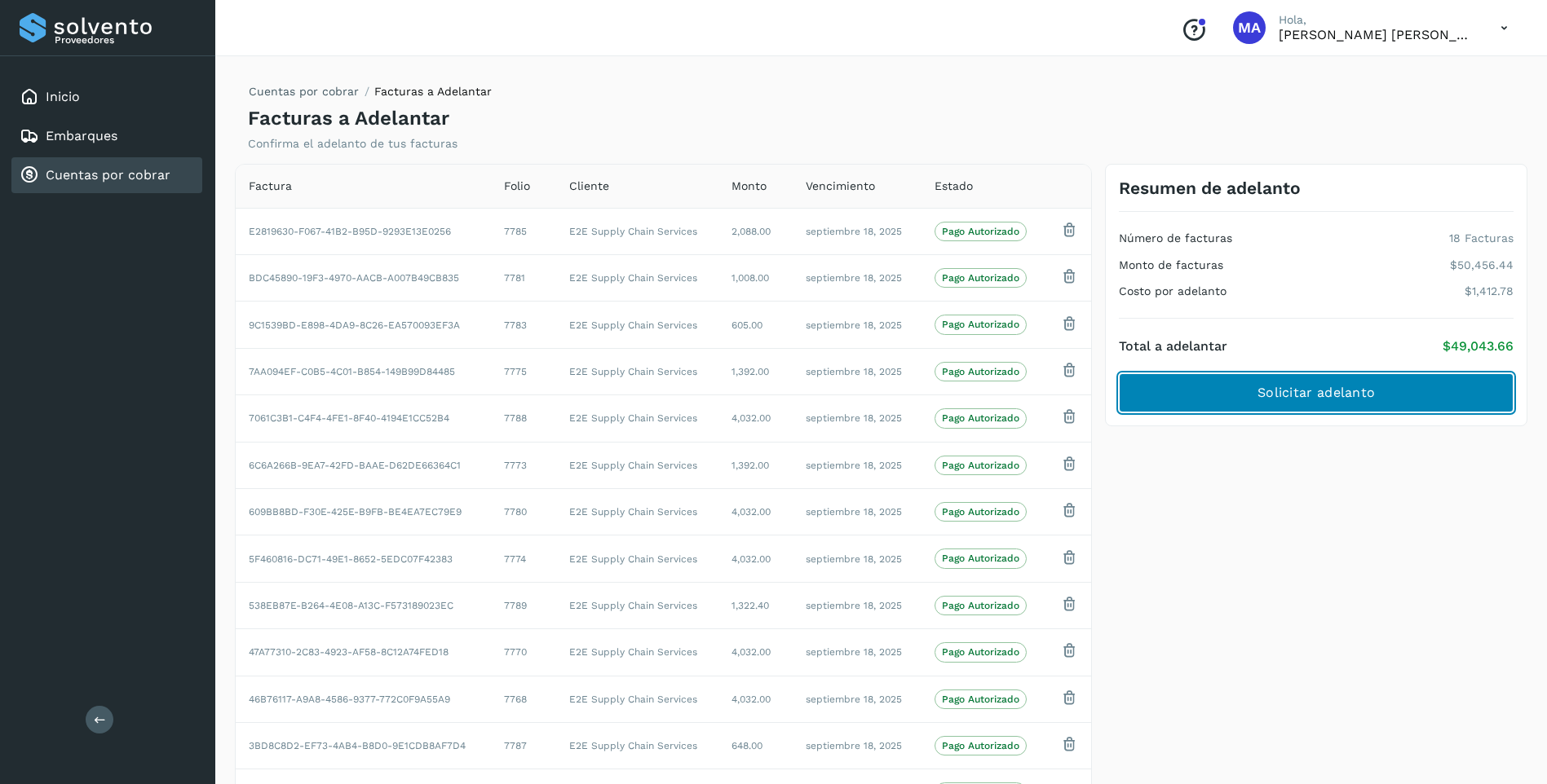
click at [1300, 401] on span "Solicitar adelanto" at bounding box center [1316, 392] width 118 height 18
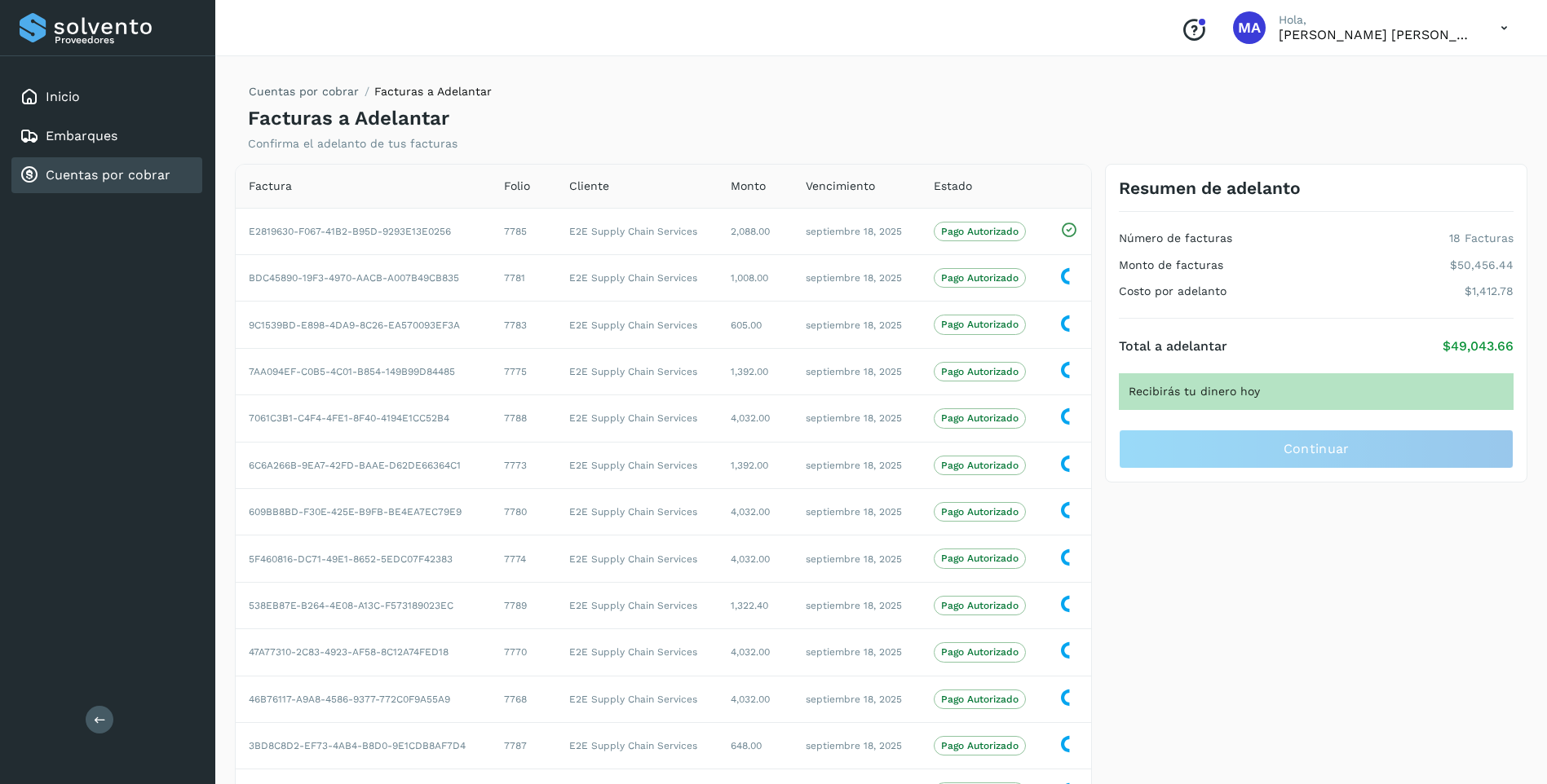
click at [1507, 22] on icon at bounding box center [1504, 28] width 33 height 33
click at [1441, 76] on div "Cerrar sesión" at bounding box center [1423, 74] width 194 height 31
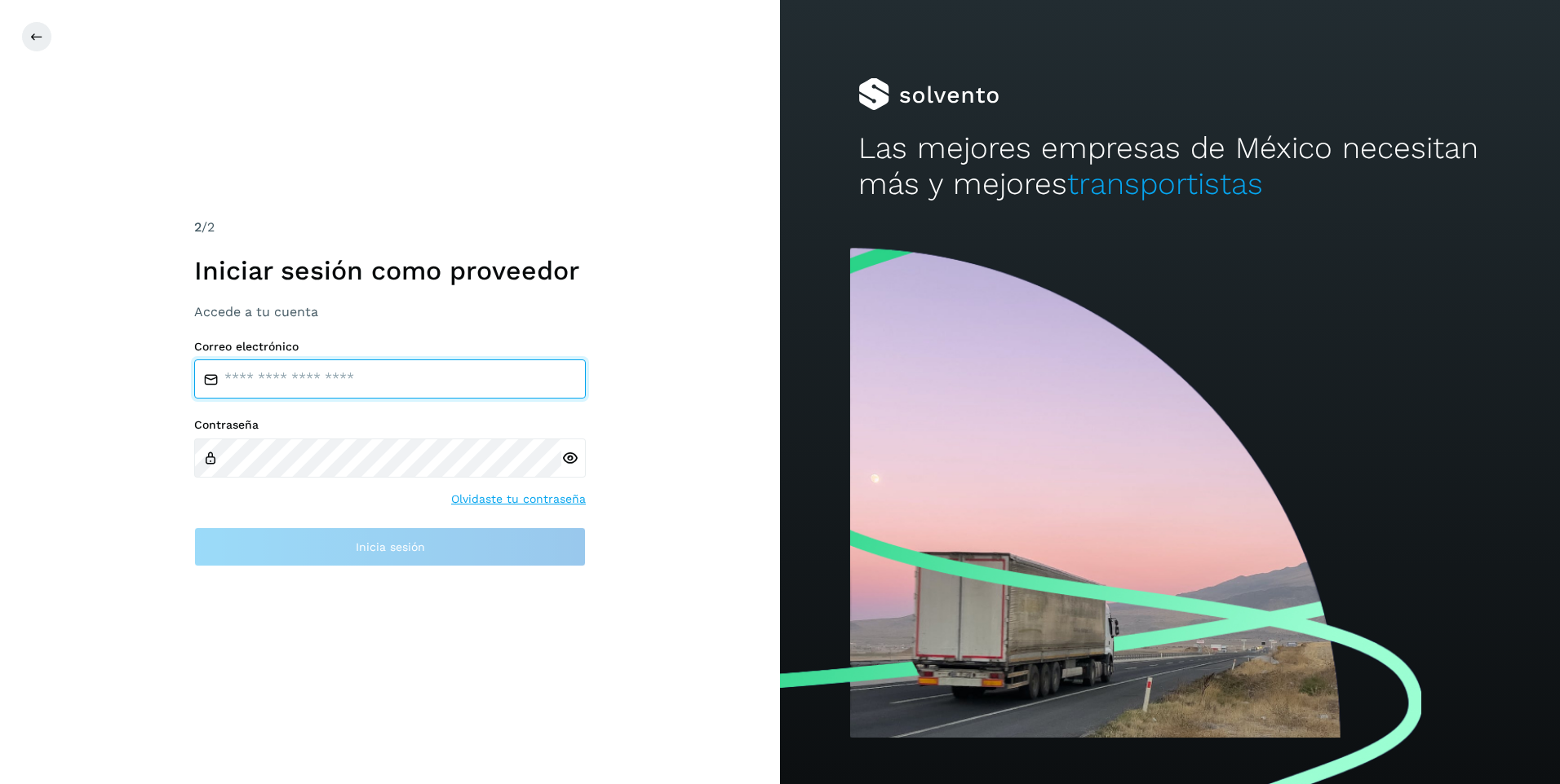
type input "**********"
